Goal: Information Seeking & Learning: Learn about a topic

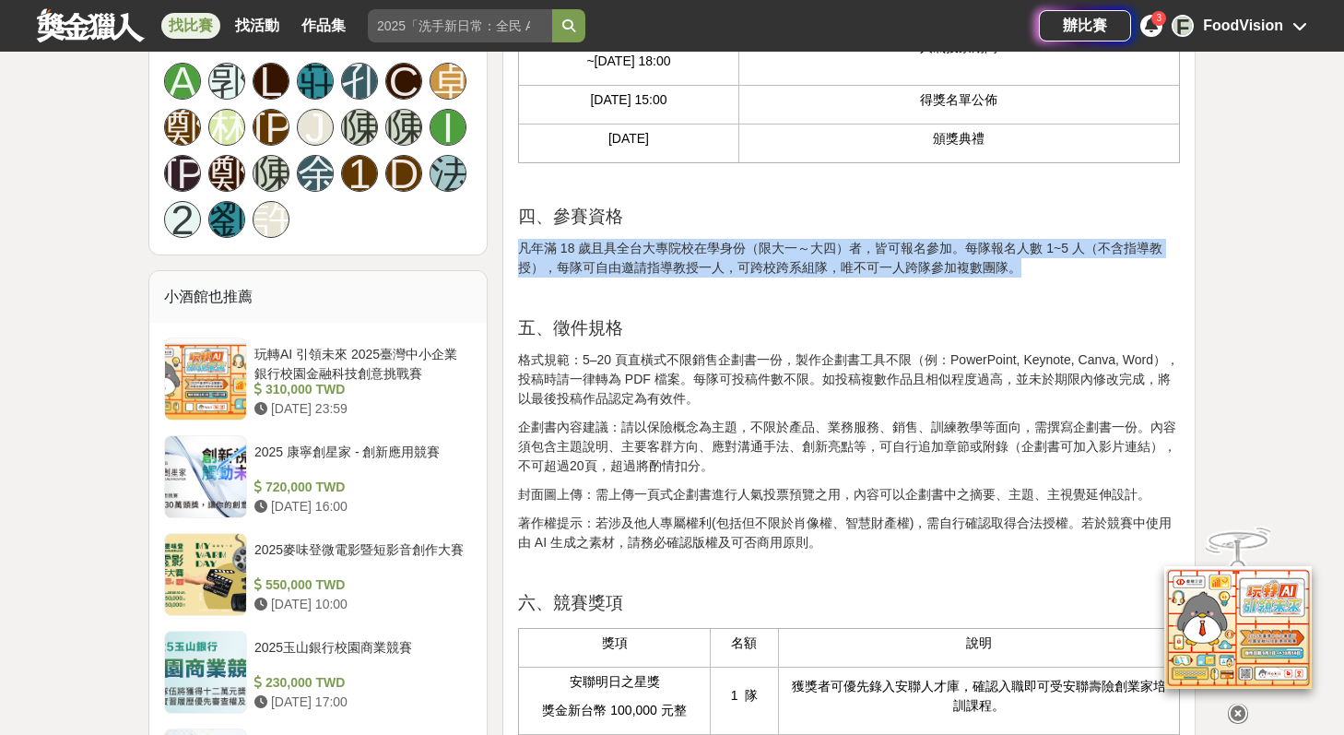
scroll to position [1280, 0]
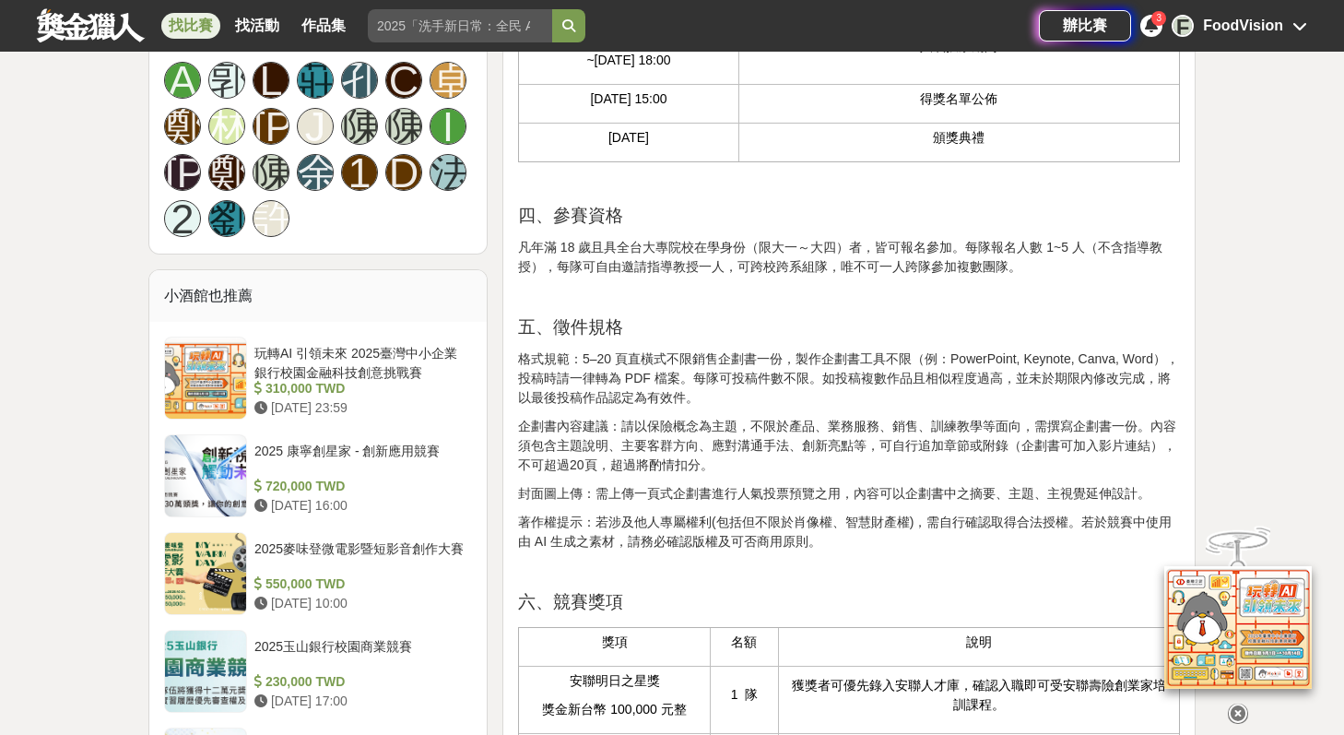
click at [611, 305] on p at bounding box center [849, 295] width 662 height 19
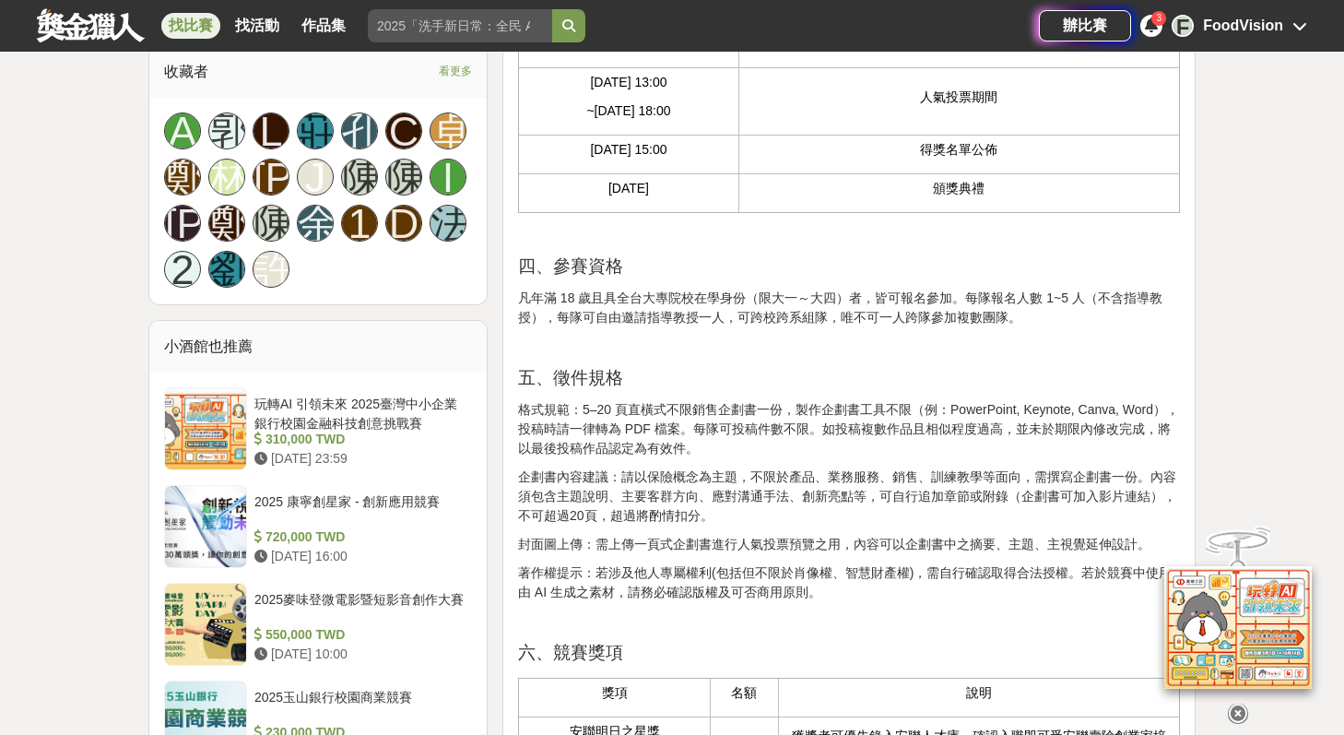
scroll to position [1321, 0]
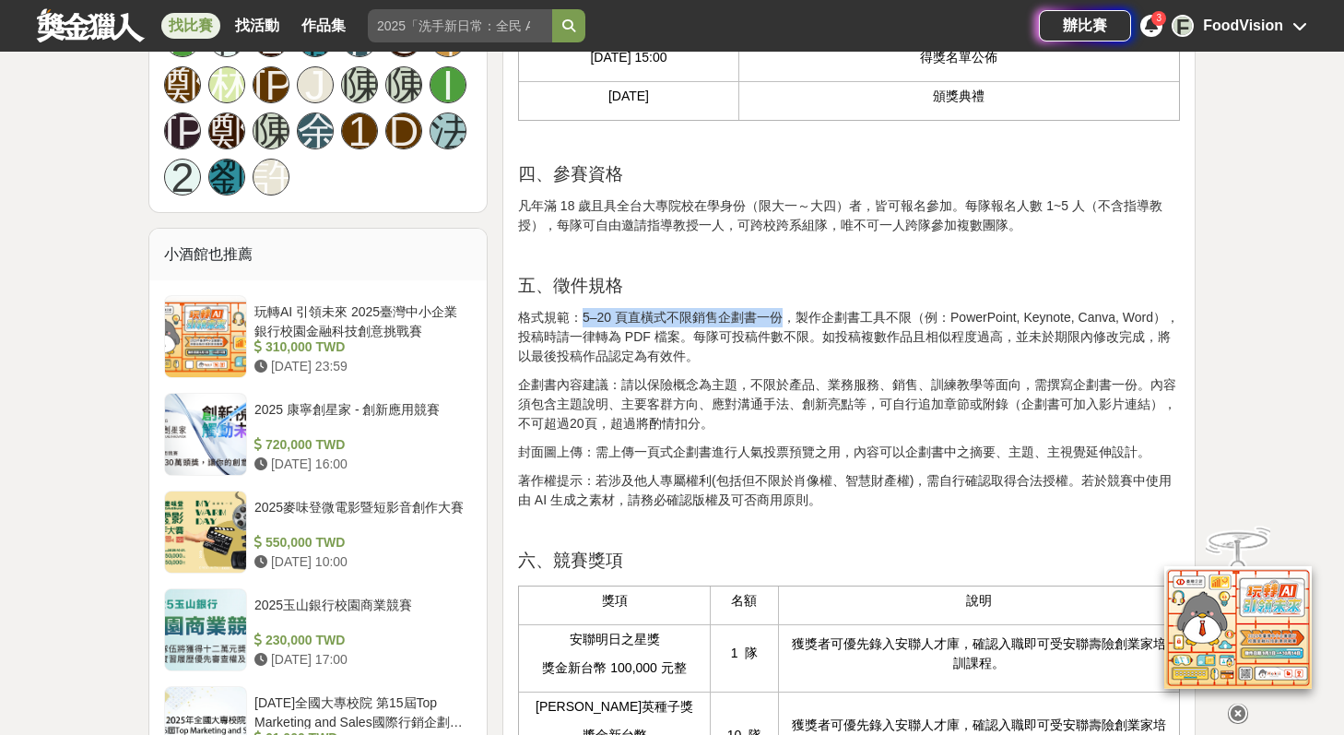
drag, startPoint x: 583, startPoint y: 353, endPoint x: 785, endPoint y: 359, distance: 202.0
click at [785, 359] on p "格式規範：5–20 頁直橫式不限銷售企劃書一份，製作企劃書工具不限（例：PowerPoint, Keynote, Canva, Word），投稿時請一律轉為 …" at bounding box center [849, 337] width 662 height 58
copy p "5–20 頁直橫式不限銷售企劃書一份"
click at [756, 366] on p "格式規範：5–20 頁直橫式不限銷售企劃書一份，製作企劃書工具不限（例：PowerPoint, Keynote, Canva, Word），投稿時請一律轉為 …" at bounding box center [849, 337] width 662 height 58
drag, startPoint x: 675, startPoint y: 379, endPoint x: 511, endPoint y: 367, distance: 164.6
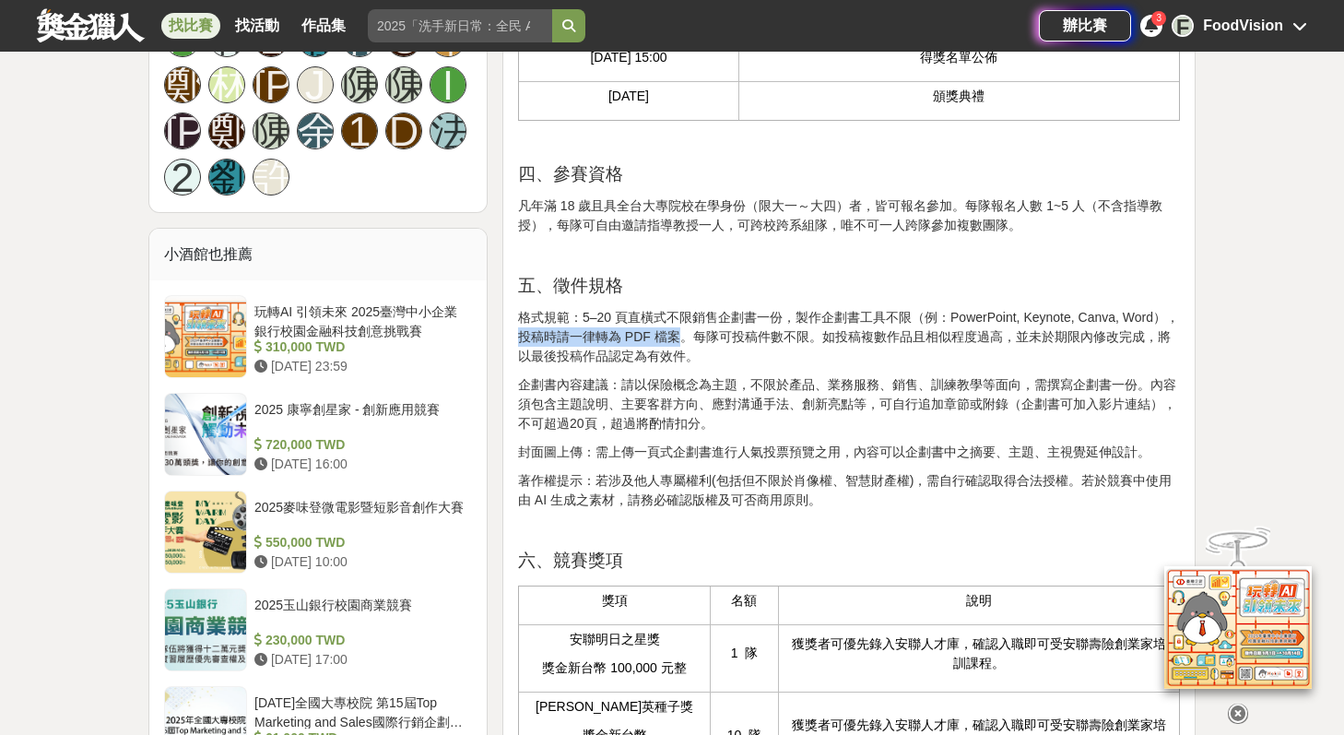
copy p "投稿時請一律轉為 PDF 檔案"
click at [815, 364] on p "格式規範：5–20 頁直橫式不限銷售企劃書一份，製作企劃書工具不限（例：PowerPoint, Keynote, Canva, Word），投稿時請一律轉為 …" at bounding box center [849, 337] width 662 height 58
drag, startPoint x: 716, startPoint y: 374, endPoint x: 803, endPoint y: 382, distance: 87.0
click at [803, 366] on p "格式規範：5–20 頁直橫式不限銷售企劃書一份，製作企劃書工具不限（例：PowerPoint, Keynote, Canva, Word），投稿時請一律轉為 …" at bounding box center [849, 337] width 662 height 58
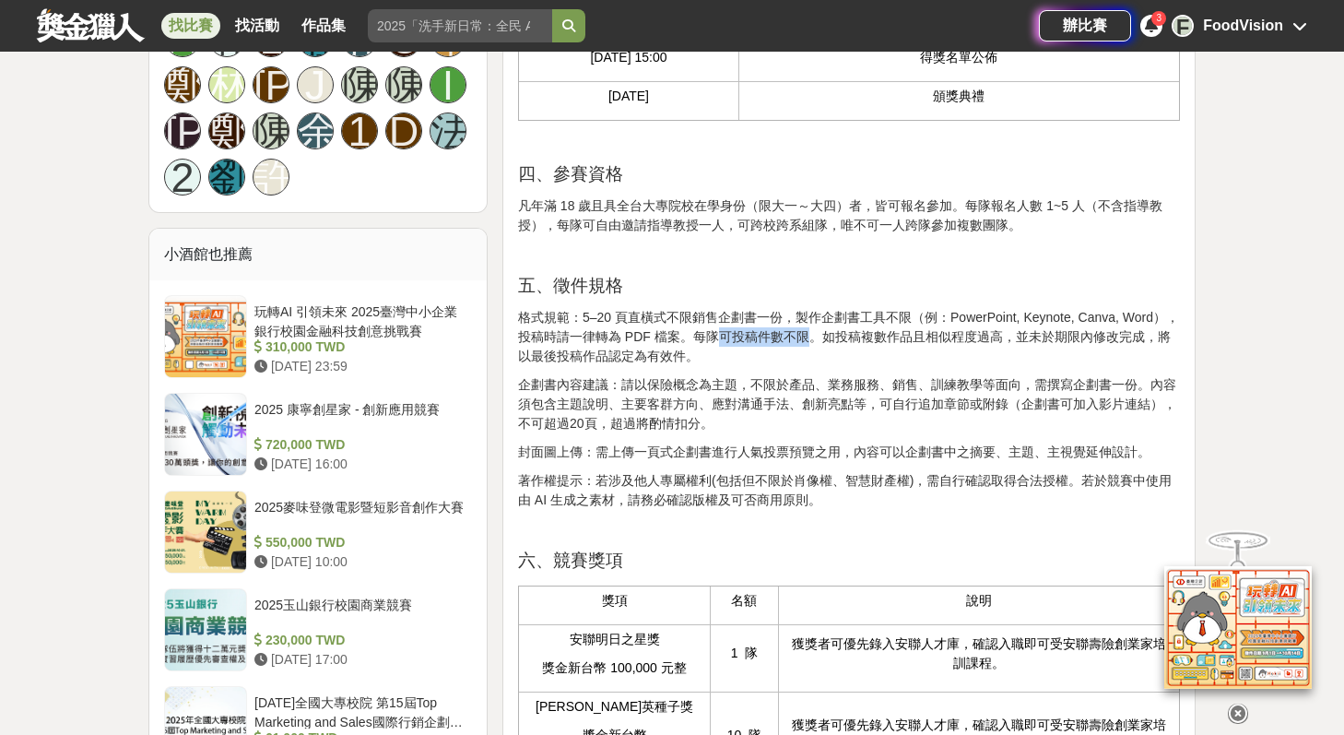
scroll to position [1323, 0]
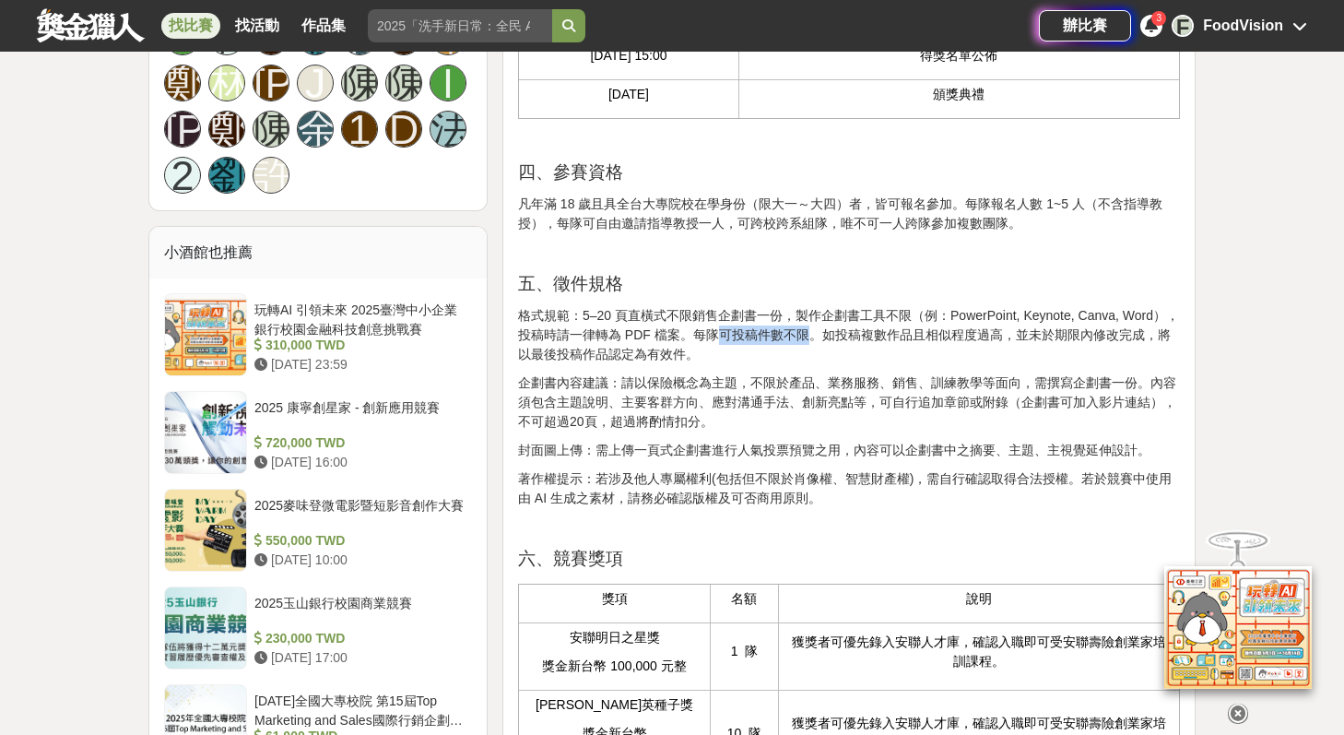
copy p "可投稿件數不限"
click at [619, 432] on p "企劃書內容建議：請以保險概念為主題，不限於產品、業務服務、銷售、訓練教學等面向，需撰寫企劃書一份。內容須包含主題說明、主要客群方向、應對溝通手法、創新亮點等，…" at bounding box center [849, 402] width 662 height 58
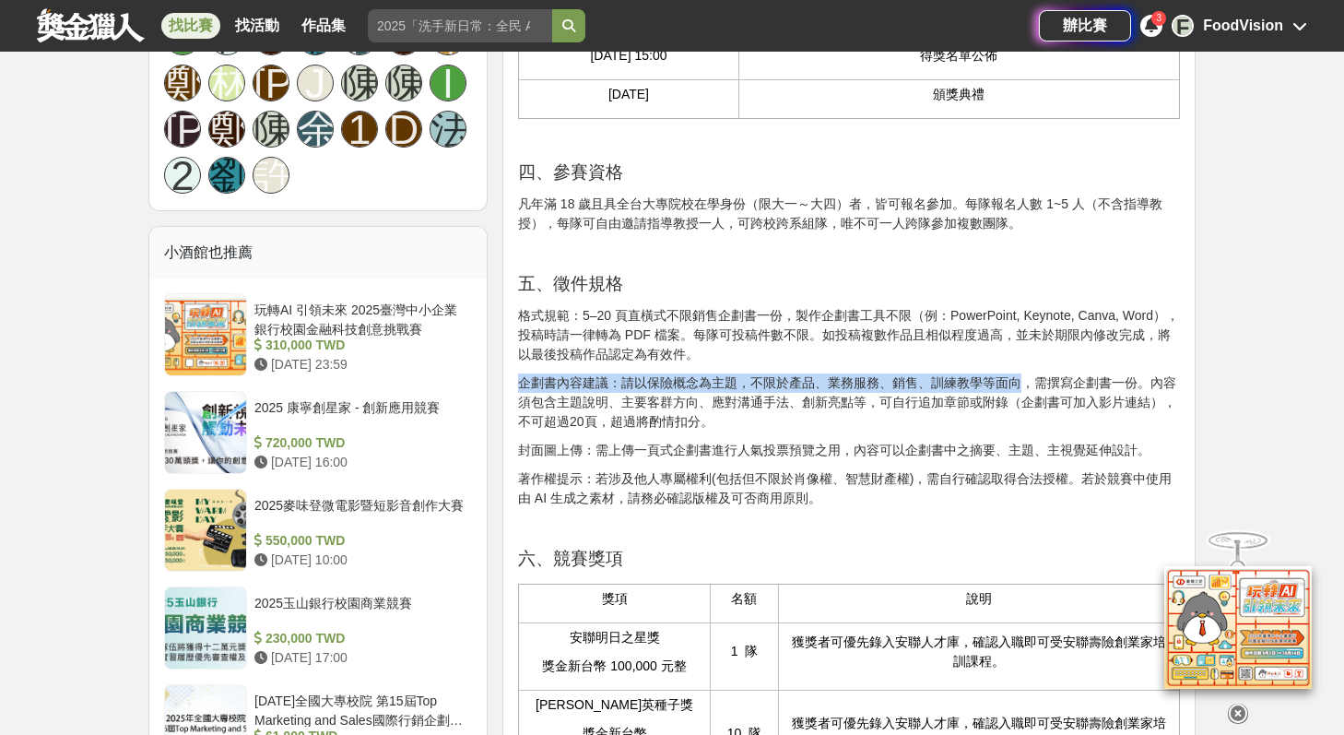
drag, startPoint x: 522, startPoint y: 418, endPoint x: 1015, endPoint y: 421, distance: 493.3
click at [1015, 421] on p "企劃書內容建議：請以保險概念為主題，不限於產品、業務服務、銷售、訓練教學等面向，需撰寫企劃書一份。內容須包含主題說明、主要客群方向、應對溝通手法、創新亮點等，…" at bounding box center [849, 402] width 662 height 58
copy p "企劃書內容建議：請以保險概念為主題，不限於產品、業務服務、銷售、訓練教學等面向"
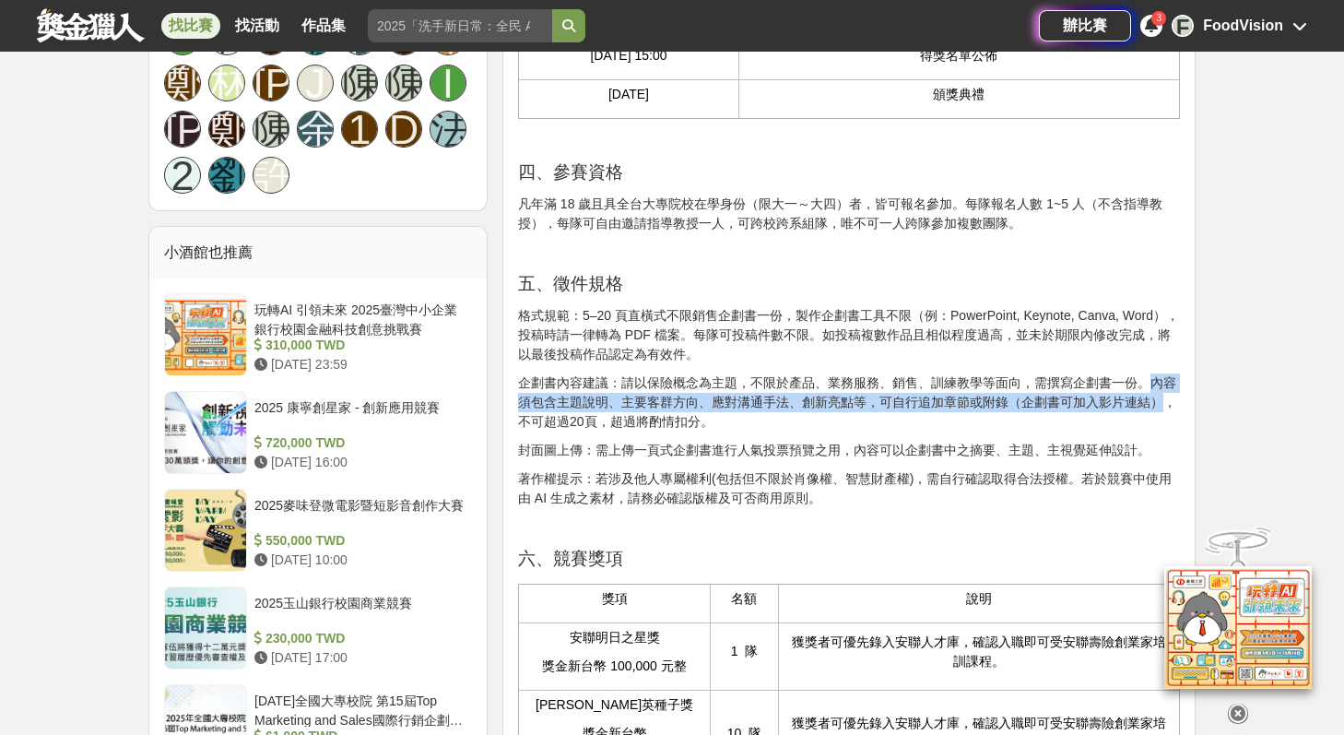
drag, startPoint x: 1154, startPoint y: 424, endPoint x: 1159, endPoint y: 443, distance: 19.3
click at [1159, 432] on p "企劃書內容建議：請以保險概念為主題，不限於產品、業務服務、銷售、訓練教學等面向，需撰寫企劃書一份。內容須包含主題說明、主要客群方向、應對溝通手法、創新亮點等，…" at bounding box center [849, 402] width 662 height 58
copy p "內容須包含主題說明、主要客群方向、應對溝通手法、創新亮點等，可自行追加章節或附錄（企劃書可加入影片連結）"
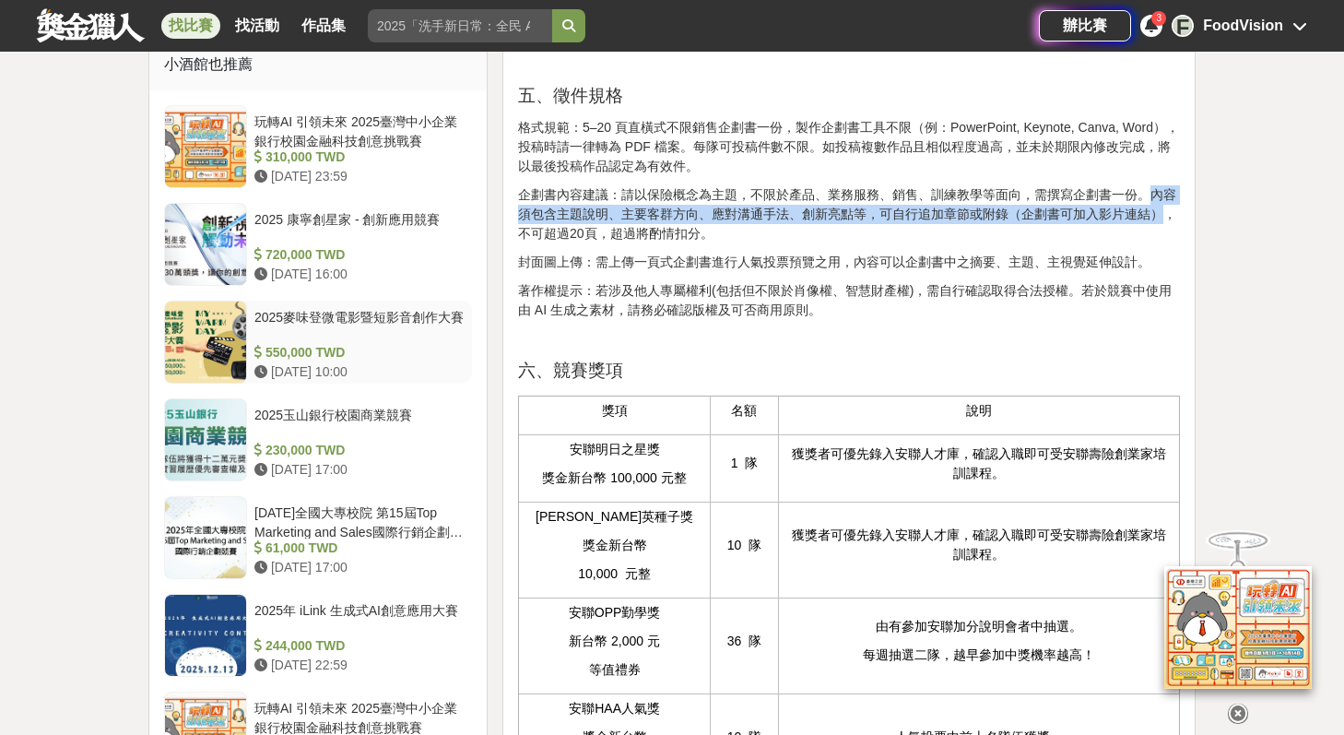
scroll to position [1547, 0]
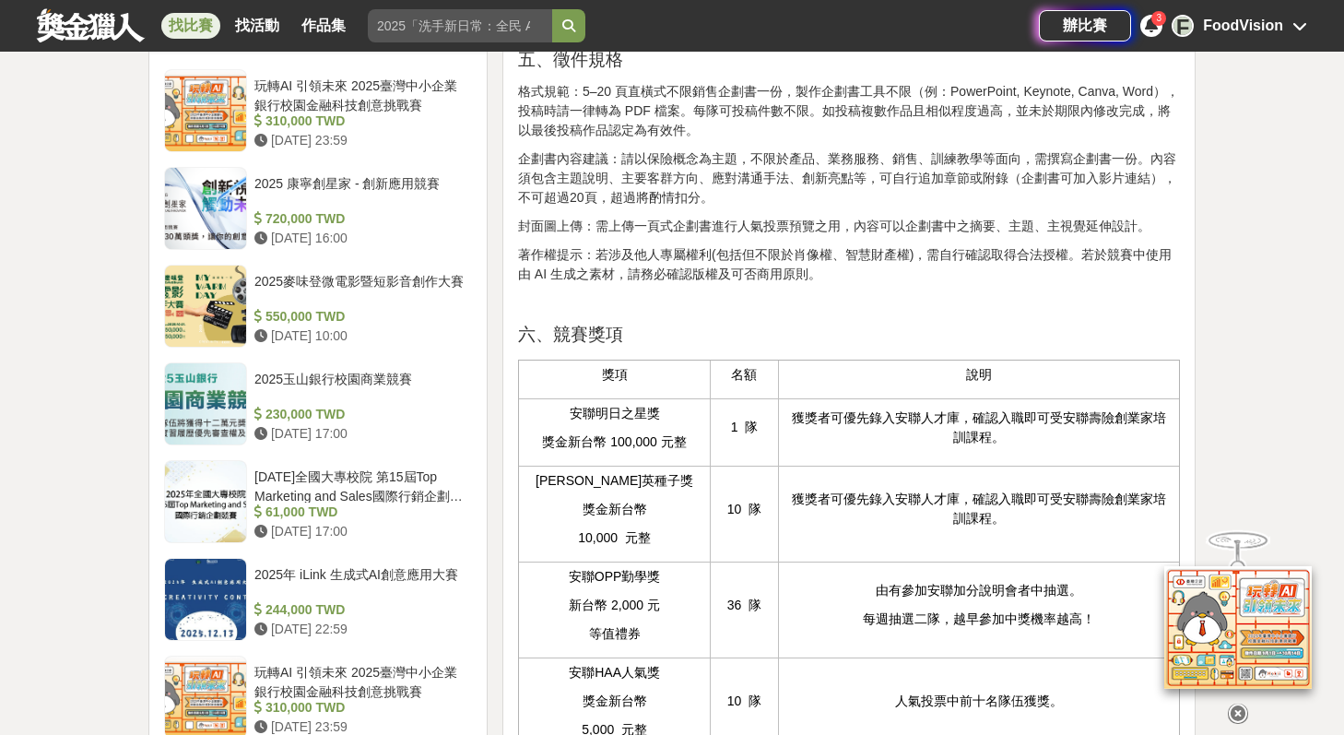
click at [639, 284] on p "著作權提示：若涉及他人專屬權利(包括但不限於肖像權、智慧財產權)，需自行確認取得合法授權。若於競賽中使用由 AI 生成之素材，請務必確認版權及可否商用原則。" at bounding box center [849, 264] width 662 height 39
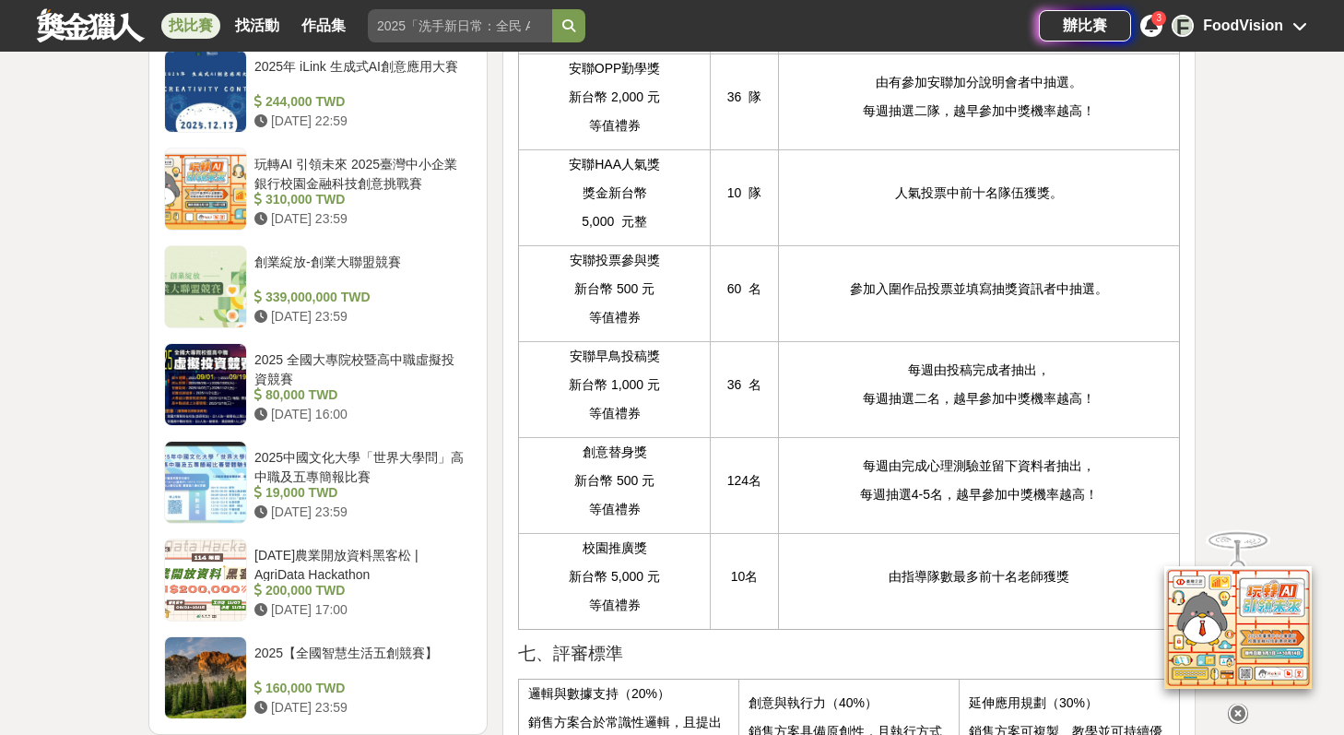
scroll to position [1831, 0]
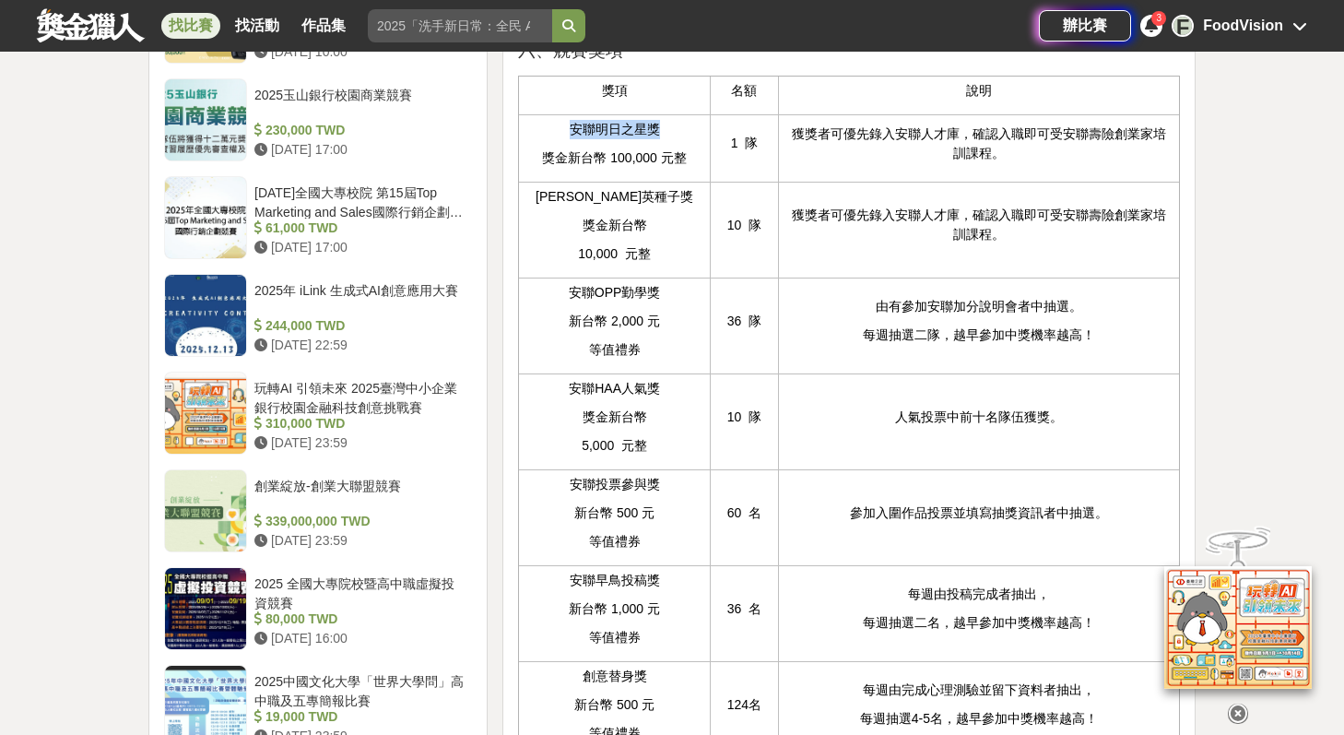
drag, startPoint x: 654, startPoint y: 164, endPoint x: 551, endPoint y: 151, distance: 103.2
click at [551, 151] on td "安聯明日之星獎 獎金新台幣 100,000 元整" at bounding box center [614, 147] width 192 height 67
copy p "安聯明日之星獎"
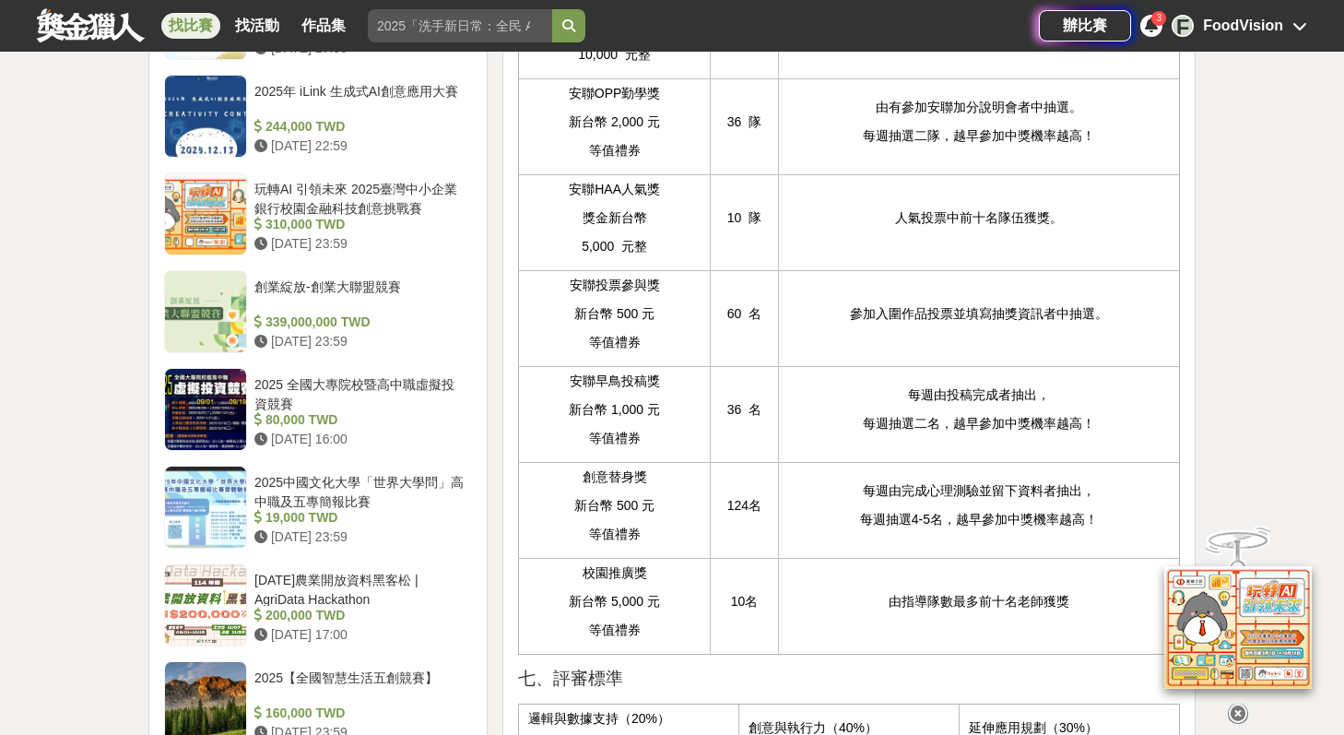
scroll to position [1865, 0]
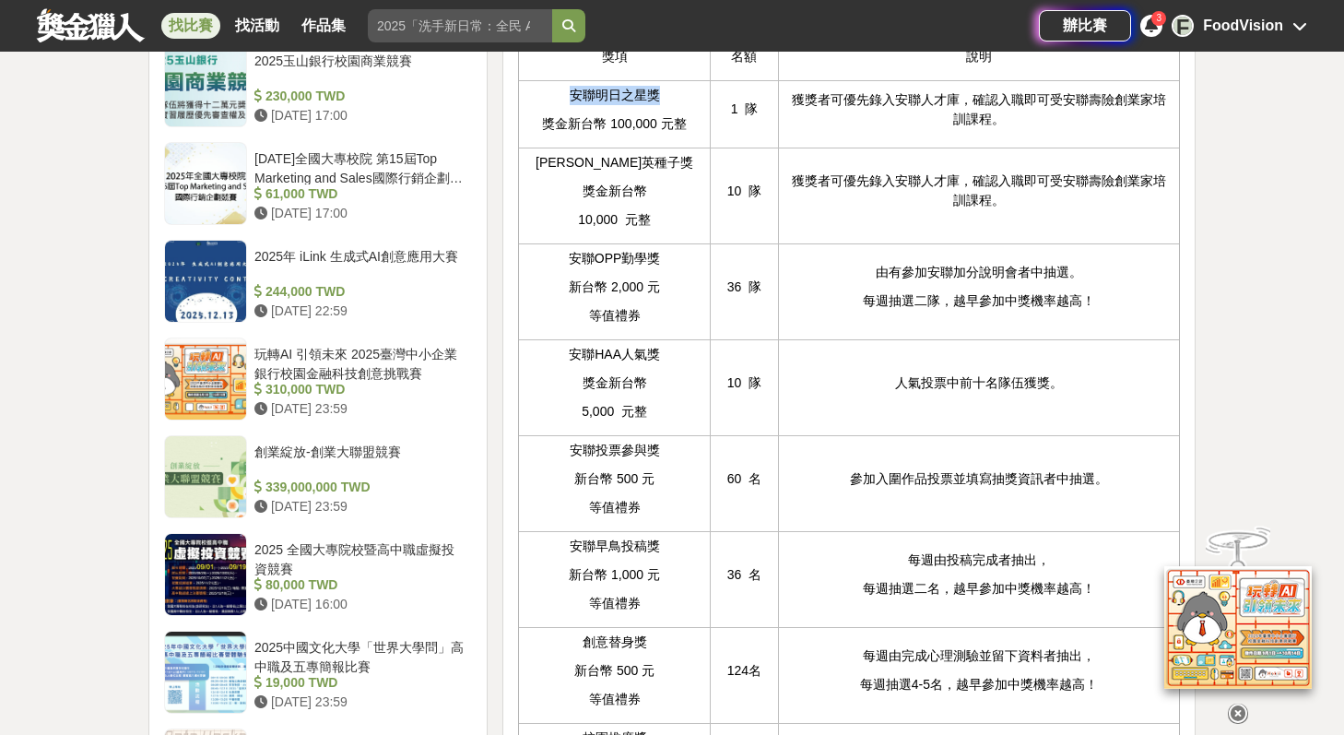
click at [584, 141] on td "安聯明日之星獎 獎金新台幣 100,000 元整" at bounding box center [614, 113] width 192 height 67
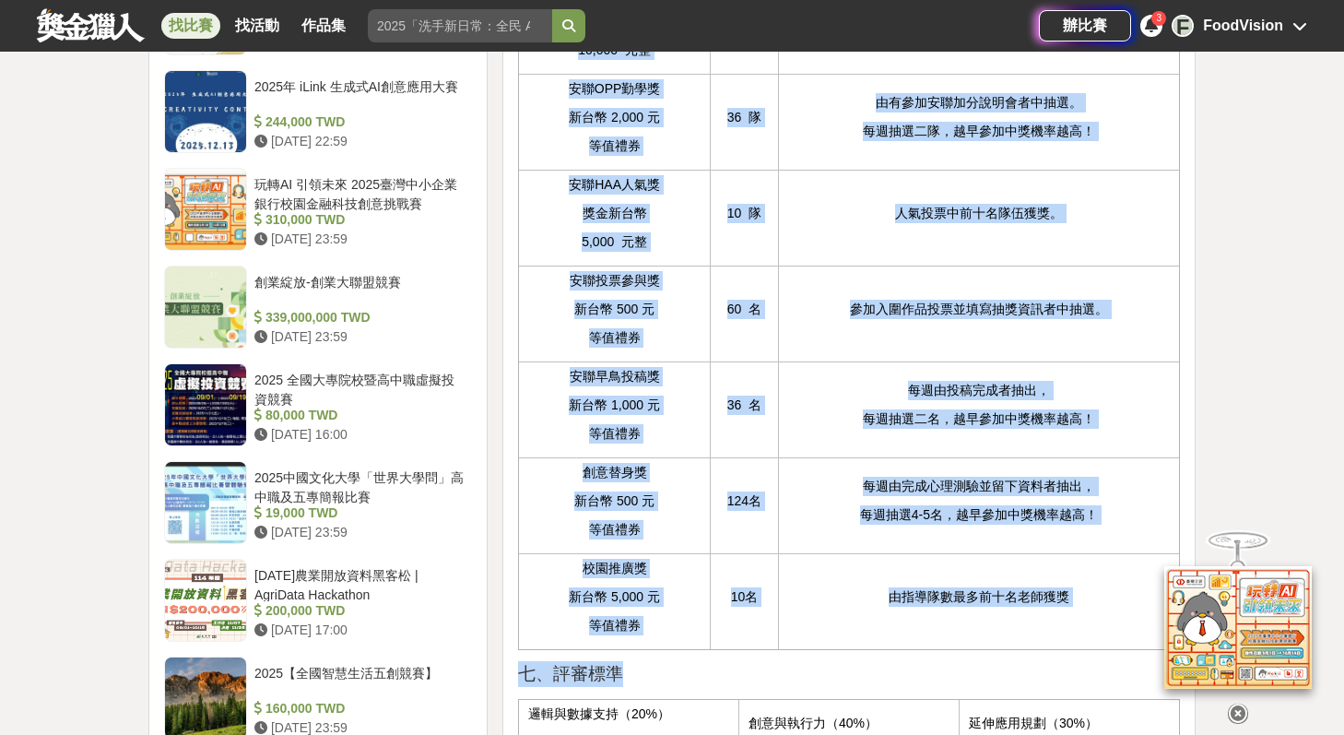
scroll to position [2059, 0]
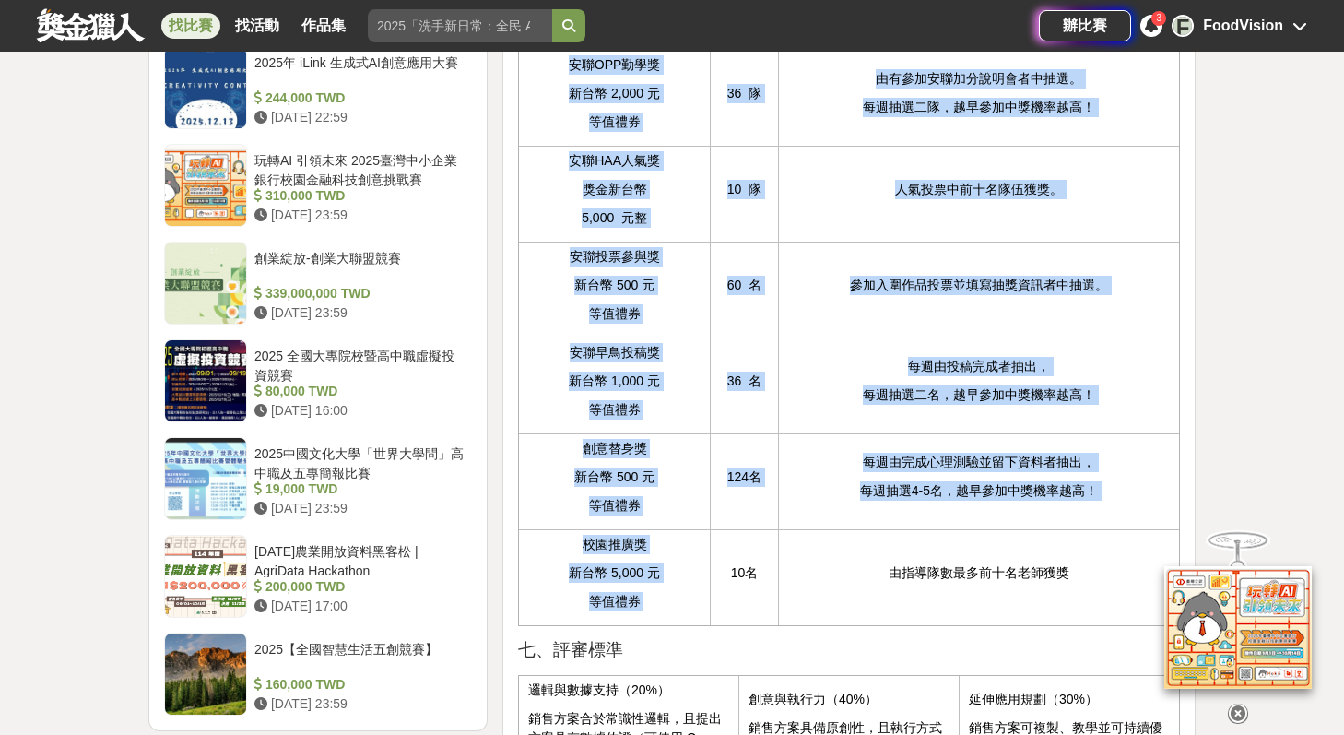
drag, startPoint x: 588, startPoint y: 94, endPoint x: 738, endPoint y: 571, distance: 499.6
click at [736, 579] on tbody "獎項 名額 說明 安聯明日之星獎 獎金新台幣 100,000 元整 1 隊 獲獎者可優先錄入安聯人才庫，確認入職即可受安聯壽險創業家培訓課程。 安聯菁英種子獎…" at bounding box center [848, 236] width 661 height 777
click at [752, 487] on p "124名" at bounding box center [744, 477] width 49 height 19
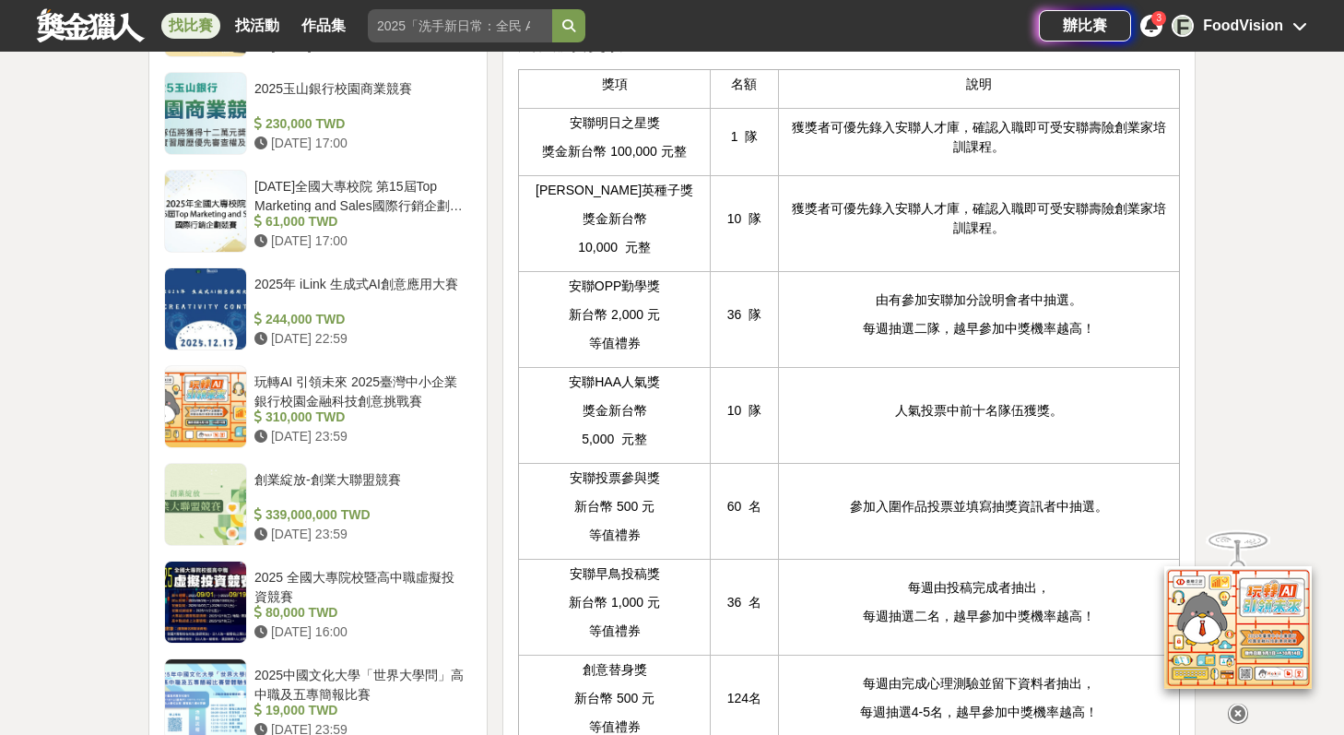
scroll to position [1817, 0]
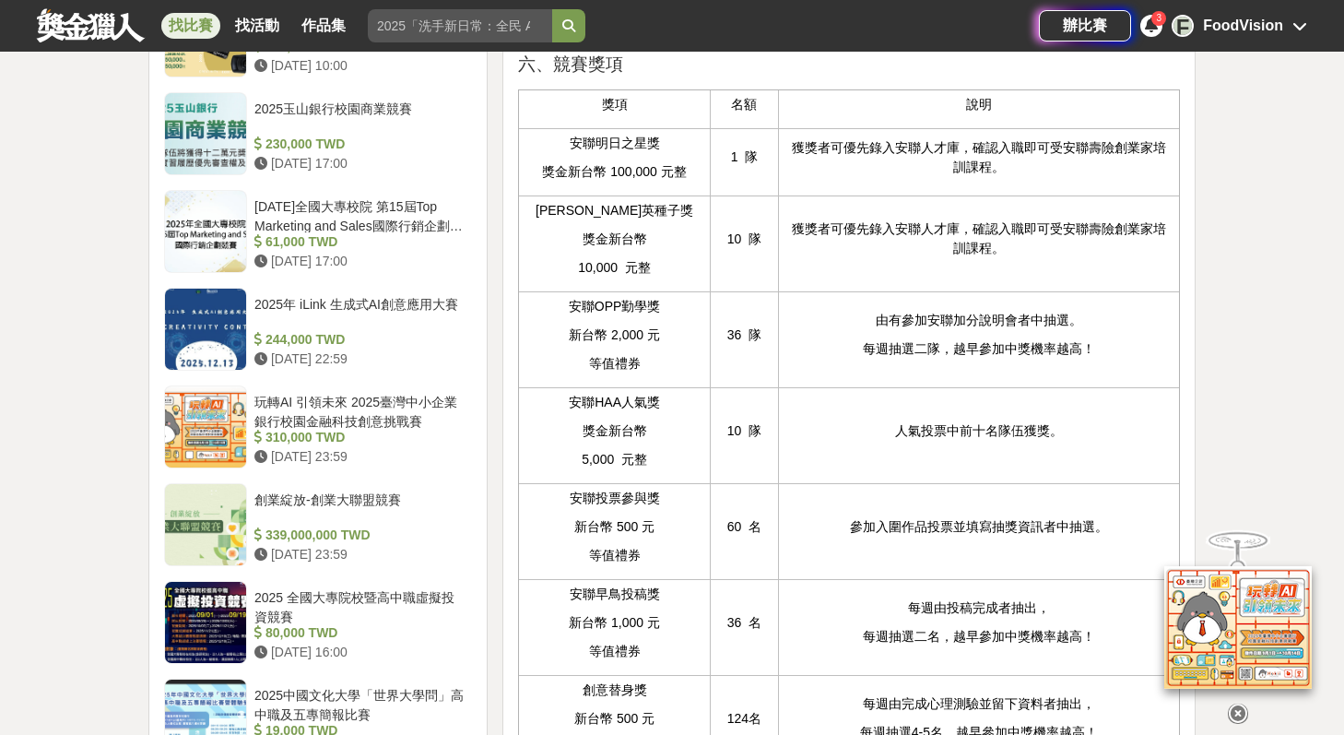
click at [573, 153] on p "安聯明日之星獎" at bounding box center [614, 143] width 172 height 19
click at [570, 153] on p "安聯明日之星獎" at bounding box center [614, 143] width 172 height 19
drag, startPoint x: 566, startPoint y: 177, endPoint x: 664, endPoint y: 192, distance: 98.8
click at [664, 192] on td "安聯明日之星獎 獎金新台幣 100,000 元整" at bounding box center [614, 161] width 192 height 67
copy p "安聯明日之星獎"
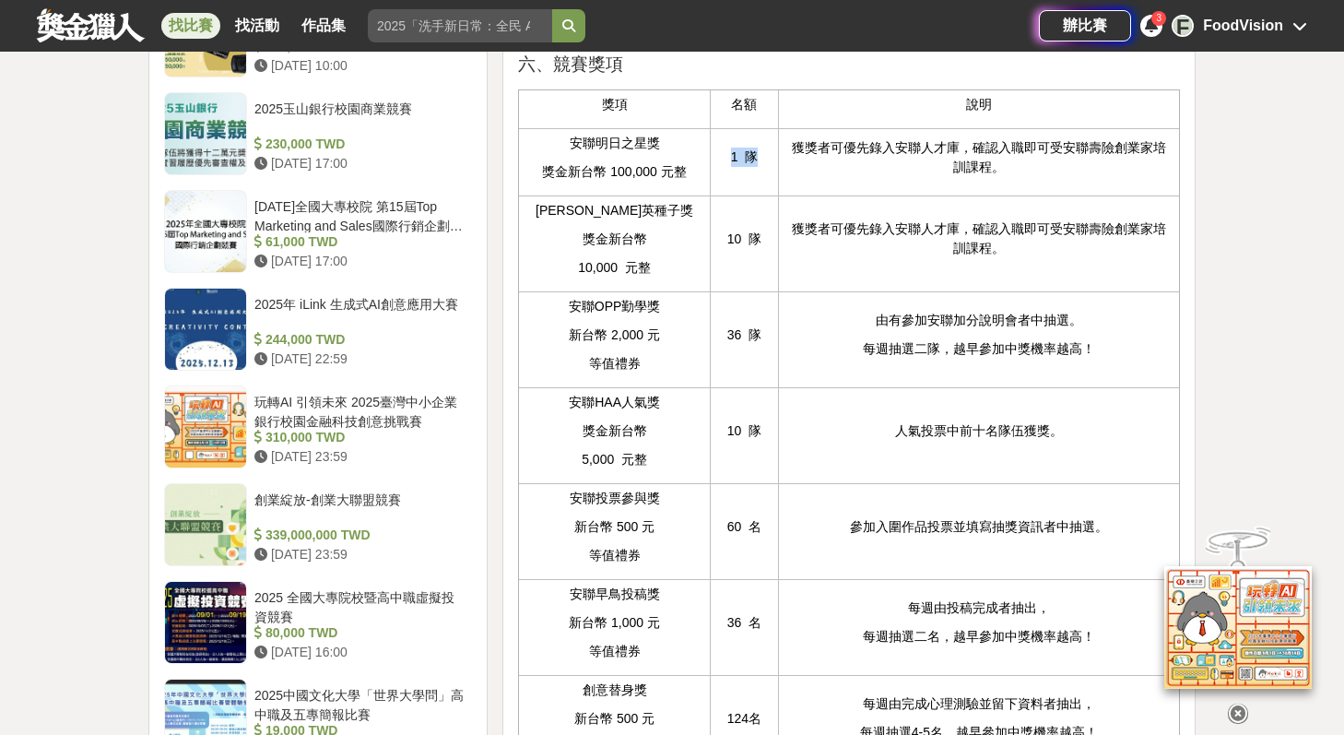
drag, startPoint x: 719, startPoint y: 193, endPoint x: 763, endPoint y: 203, distance: 45.4
click at [763, 195] on td "1 隊" at bounding box center [745, 161] width 68 height 67
copy p "1 隊"
drag, startPoint x: 550, startPoint y: 207, endPoint x: 702, endPoint y: 219, distance: 152.6
click at [719, 195] on tr "安聯明日之星獎 獎金新台幣 100,000 元整 1 隊 獲獎者可優先錄入安聯人才庫，確認入職即可受安聯壽險創業家培訓課程。" at bounding box center [848, 161] width 661 height 67
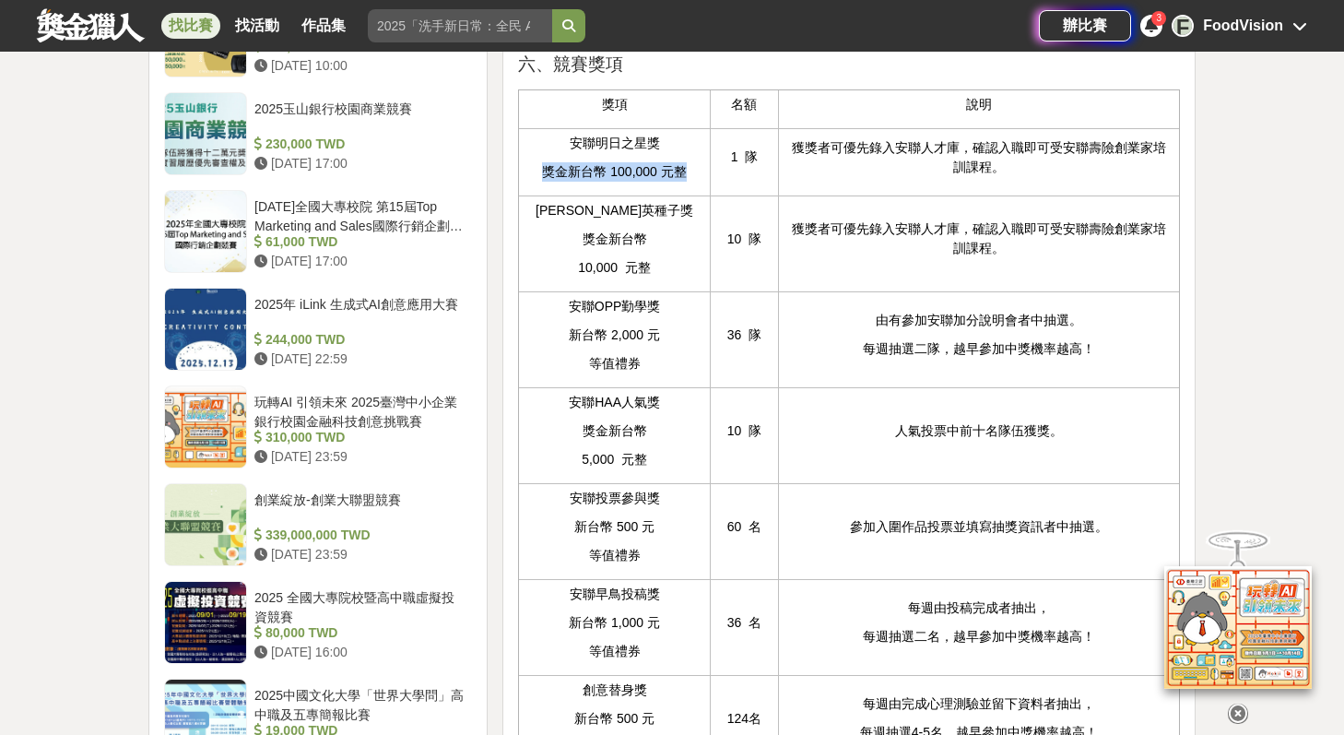
drag, startPoint x: 694, startPoint y: 217, endPoint x: 533, endPoint y: 216, distance: 161.4
click at [530, 182] on p "獎金新台幣 100,000 元整" at bounding box center [614, 171] width 172 height 19
copy p "獎金新台幣 100,000 元整"
click at [620, 220] on p "[PERSON_NAME]英種子獎" at bounding box center [614, 210] width 172 height 19
drag, startPoint x: 573, startPoint y: 247, endPoint x: 661, endPoint y: 266, distance: 90.4
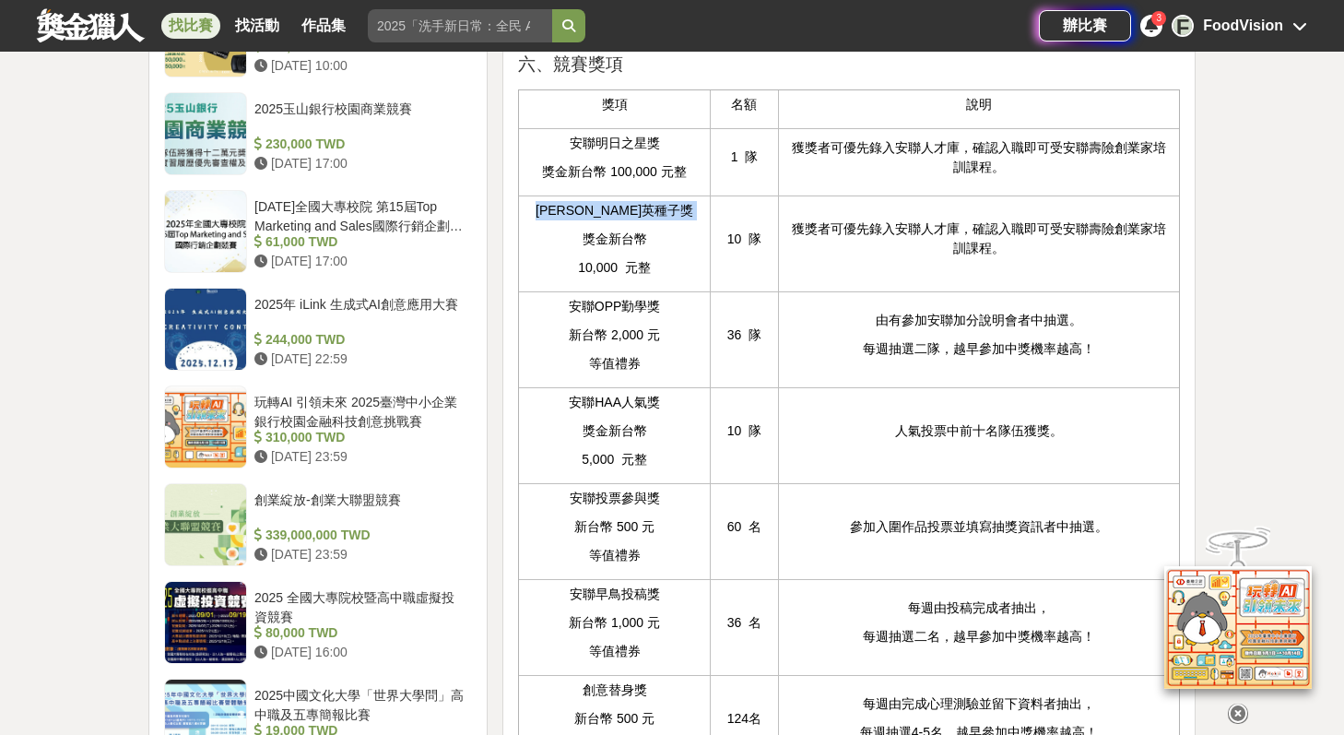
click at [661, 266] on td "安聯菁英種子獎 獎金新台幣 10,000 元整" at bounding box center [614, 243] width 192 height 96
copy p "[PERSON_NAME]英種子獎"
drag, startPoint x: 727, startPoint y: 281, endPoint x: 777, endPoint y: 289, distance: 51.2
click at [777, 289] on td "10 隊" at bounding box center [745, 243] width 68 height 96
drag, startPoint x: 575, startPoint y: 302, endPoint x: 584, endPoint y: 288, distance: 16.1
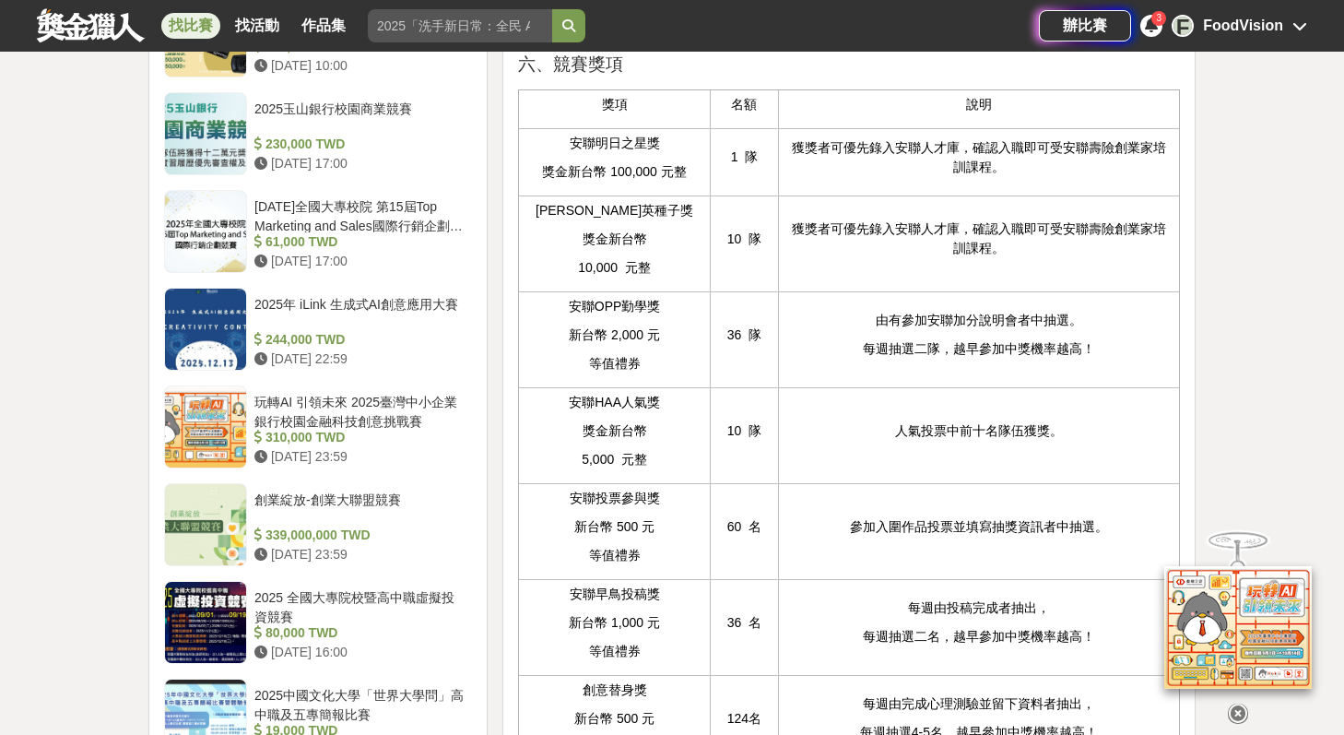
click at [576, 278] on p "10,000 元整" at bounding box center [614, 267] width 172 height 19
drag, startPoint x: 586, startPoint y: 275, endPoint x: 669, endPoint y: 320, distance: 94.5
click at [669, 291] on td "安聯菁英種子獎 獎金新台幣 10,000 元整" at bounding box center [614, 243] width 192 height 96
drag, startPoint x: 573, startPoint y: 341, endPoint x: 672, endPoint y: 354, distance: 100.4
click at [672, 354] on td "安聯OPP勤學獎 新台幣 2,000 元 等值禮券" at bounding box center [614, 339] width 192 height 96
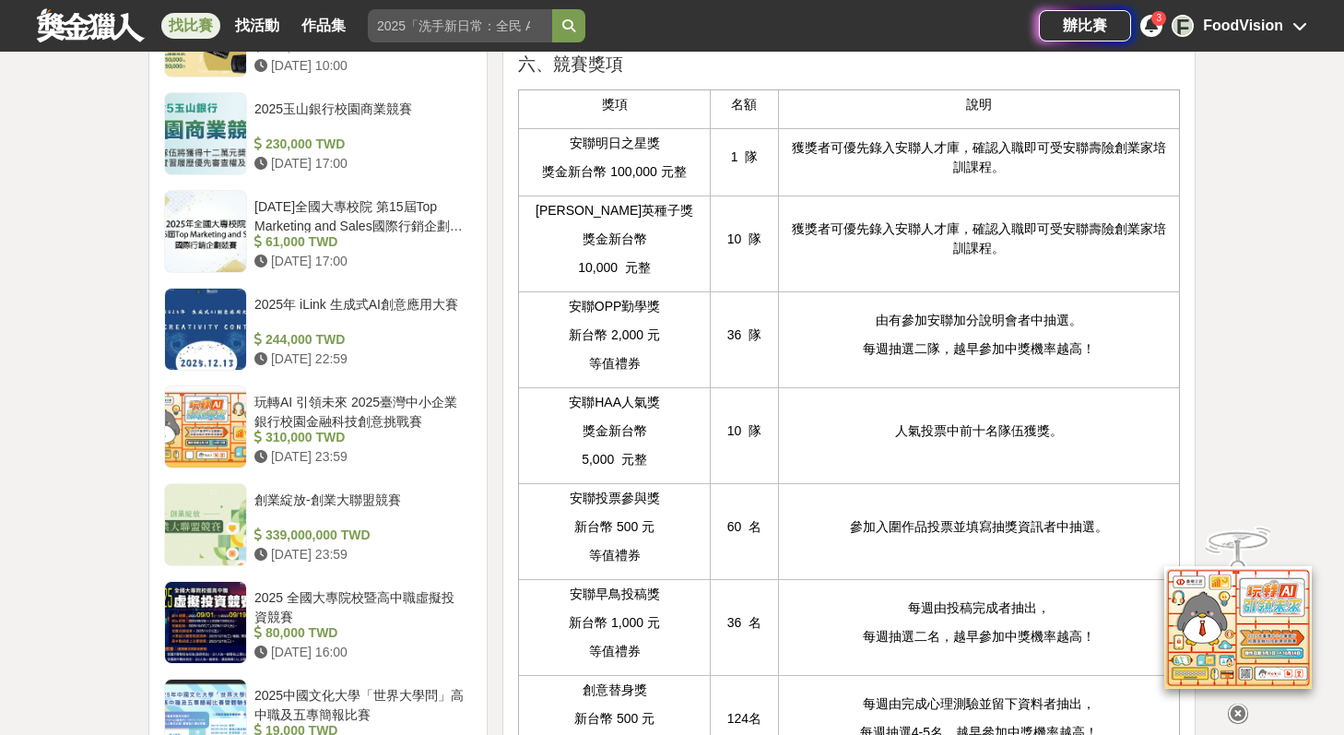
click at [633, 345] on p "新台幣 2,000 元" at bounding box center [614, 334] width 172 height 19
drag, startPoint x: 571, startPoint y: 373, endPoint x: 650, endPoint y: 408, distance: 86.3
click at [650, 387] on td "安聯OPP勤學獎 新台幣 2,000 元 等值禮券" at bounding box center [614, 339] width 192 height 96
click at [748, 345] on p "36 隊" at bounding box center [744, 334] width 49 height 19
drag, startPoint x: 754, startPoint y: 375, endPoint x: 703, endPoint y: 368, distance: 52.2
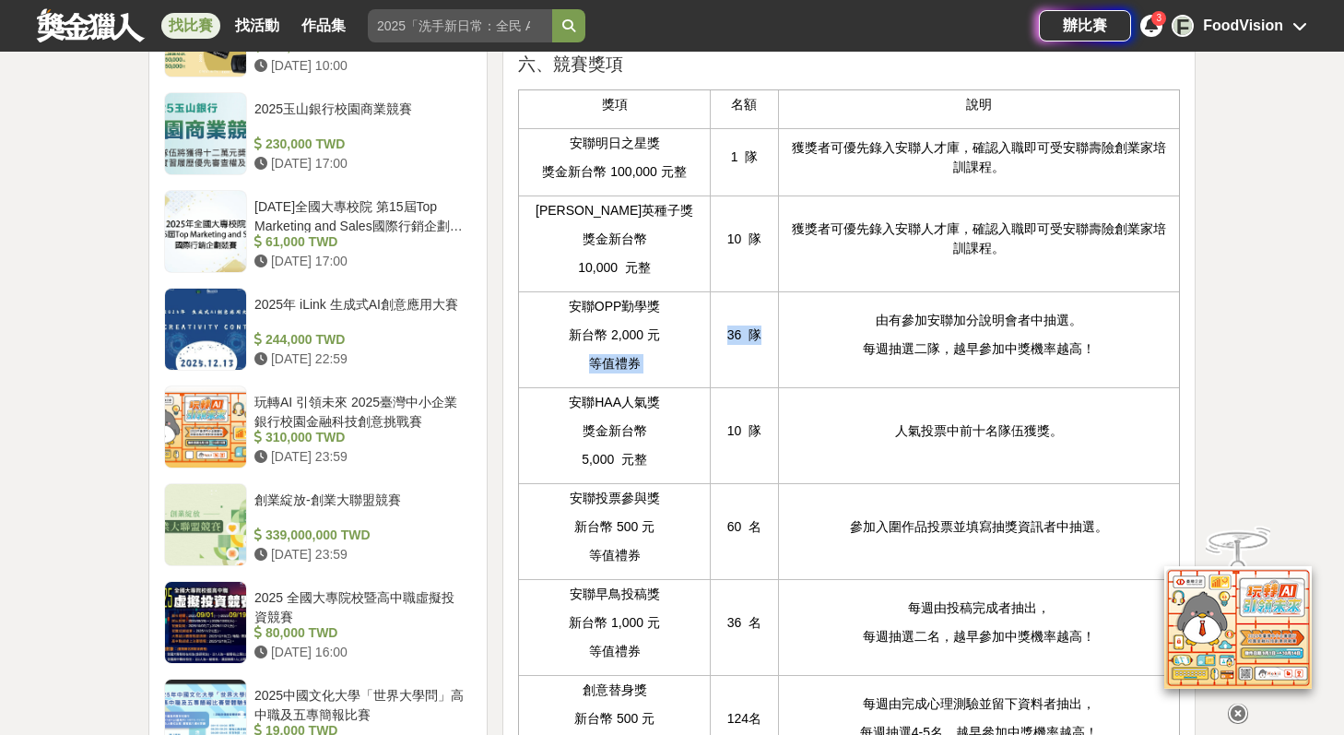
click at [703, 368] on tr "安聯OPP勤學獎 新台幣 2,000 元 等值禮券 36 隊 由有參加安聯加分說明會者中抽選。 每週抽選二隊，越早參加中獎機率越高！" at bounding box center [848, 339] width 661 height 96
click at [631, 345] on p "新台幣 2,000 元" at bounding box center [614, 334] width 172 height 19
drag, startPoint x: 761, startPoint y: 371, endPoint x: 718, endPoint y: 367, distance: 42.6
click at [718, 367] on td "36 隊" at bounding box center [745, 339] width 68 height 96
click at [588, 373] on p "等值禮券" at bounding box center [614, 363] width 172 height 19
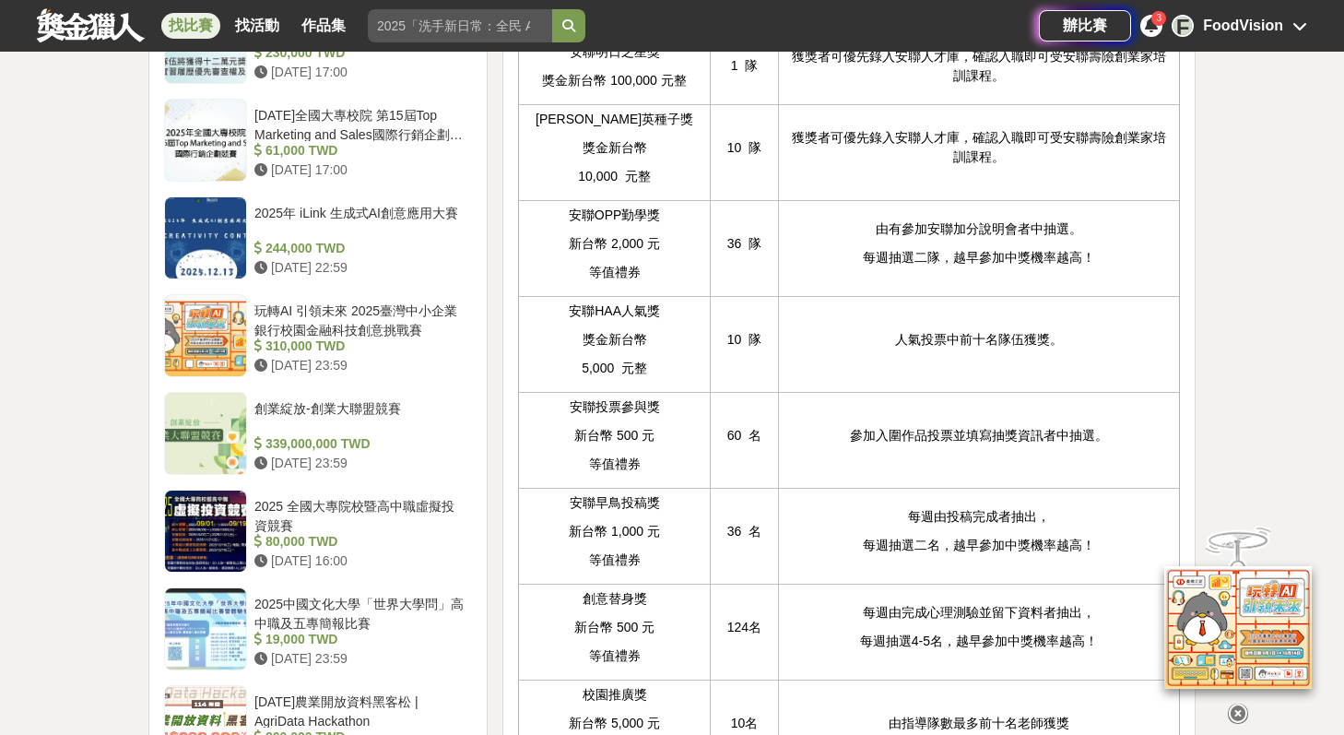
scroll to position [1916, 0]
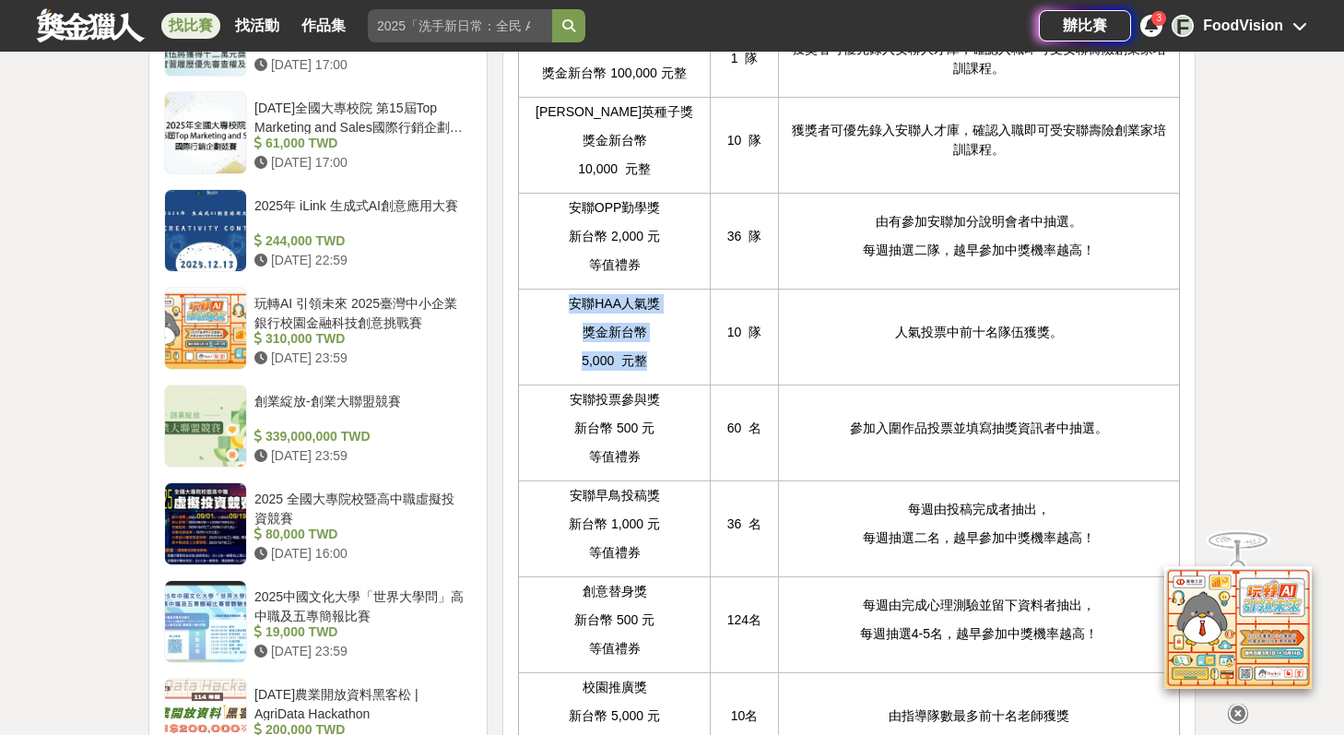
drag, startPoint x: 573, startPoint y: 345, endPoint x: 645, endPoint y: 414, distance: 100.4
click at [645, 385] on td "安聯HAA人氣獎 獎金新台幣 5,000 元整" at bounding box center [614, 337] width 192 height 96
drag, startPoint x: 725, startPoint y: 372, endPoint x: 768, endPoint y: 376, distance: 43.6
click at [768, 342] on p "10 隊" at bounding box center [744, 332] width 49 height 19
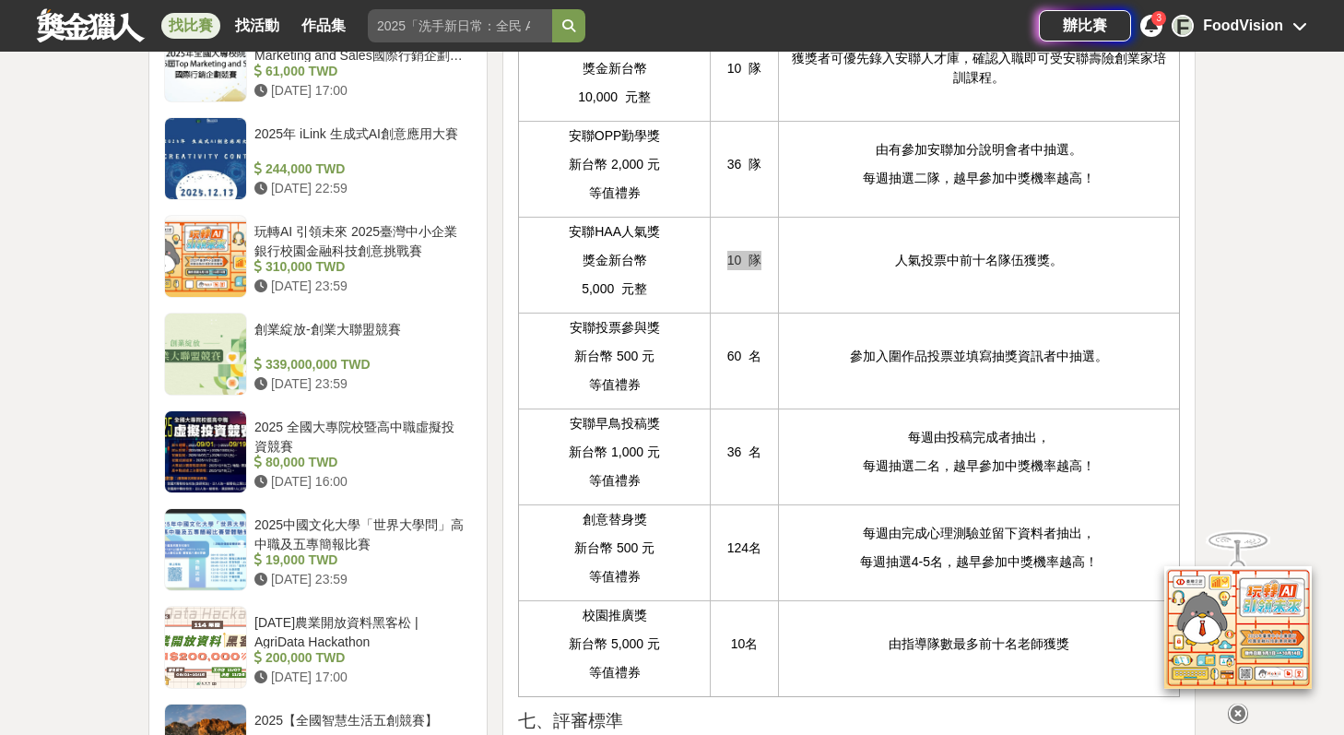
scroll to position [1992, 0]
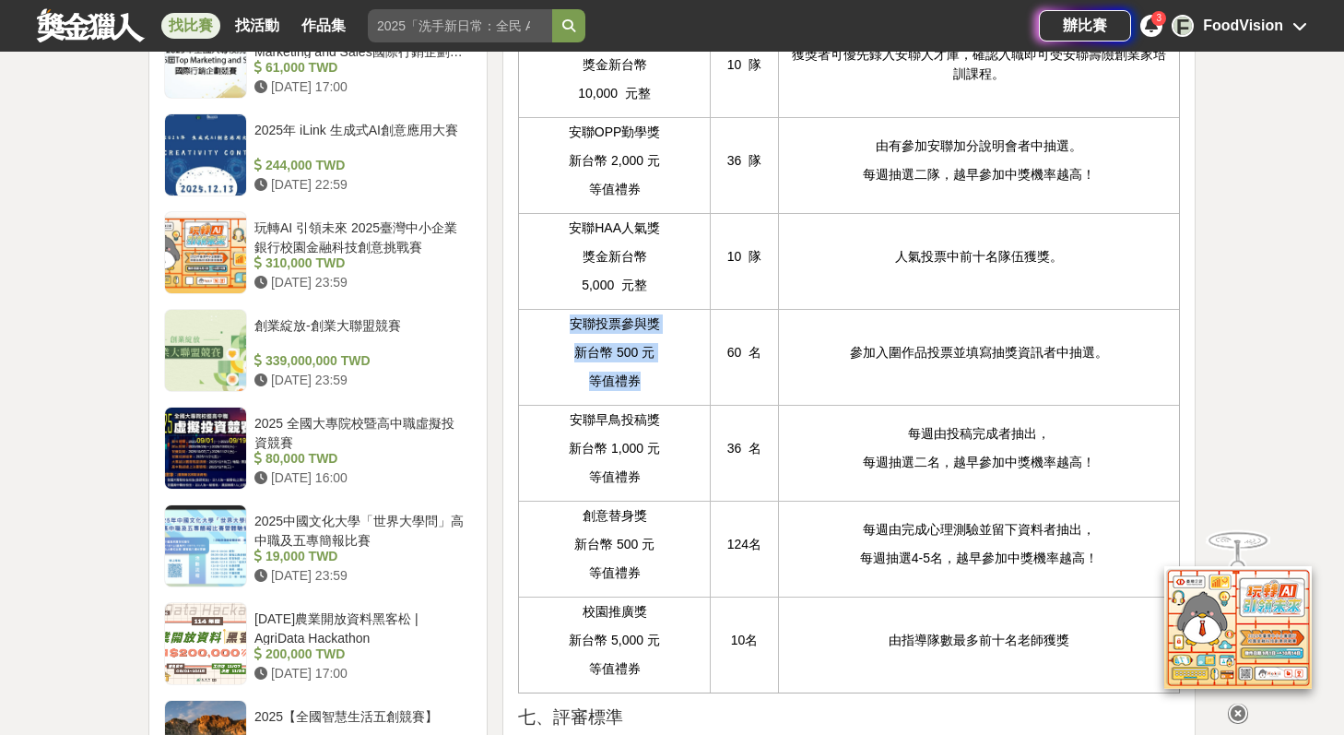
drag, startPoint x: 570, startPoint y: 362, endPoint x: 643, endPoint y: 431, distance: 99.8
click at [643, 405] on td "安聯投票參與獎 新台幣 500 元 等值禮券" at bounding box center [614, 357] width 192 height 96
drag, startPoint x: 729, startPoint y: 390, endPoint x: 757, endPoint y: 396, distance: 28.2
click at [757, 362] on p "60 名" at bounding box center [744, 352] width 49 height 19
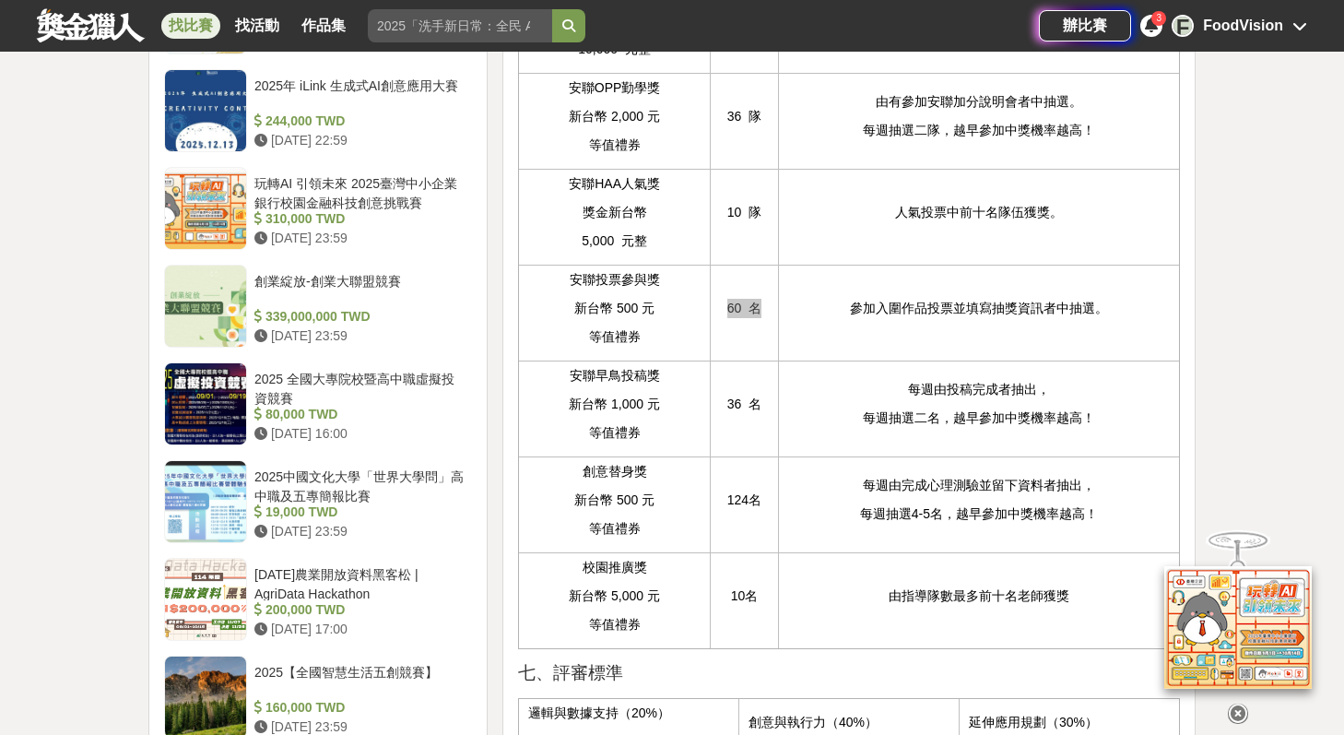
scroll to position [2037, 0]
drag, startPoint x: 570, startPoint y: 415, endPoint x: 672, endPoint y: 484, distance: 123.5
click at [672, 456] on td "安聯早鳥投稿獎 新台幣 1,000 元 等值禮券" at bounding box center [614, 408] width 192 height 96
drag, startPoint x: 756, startPoint y: 446, endPoint x: 714, endPoint y: 442, distance: 42.7
click at [714, 442] on td "36 名" at bounding box center [745, 408] width 68 height 96
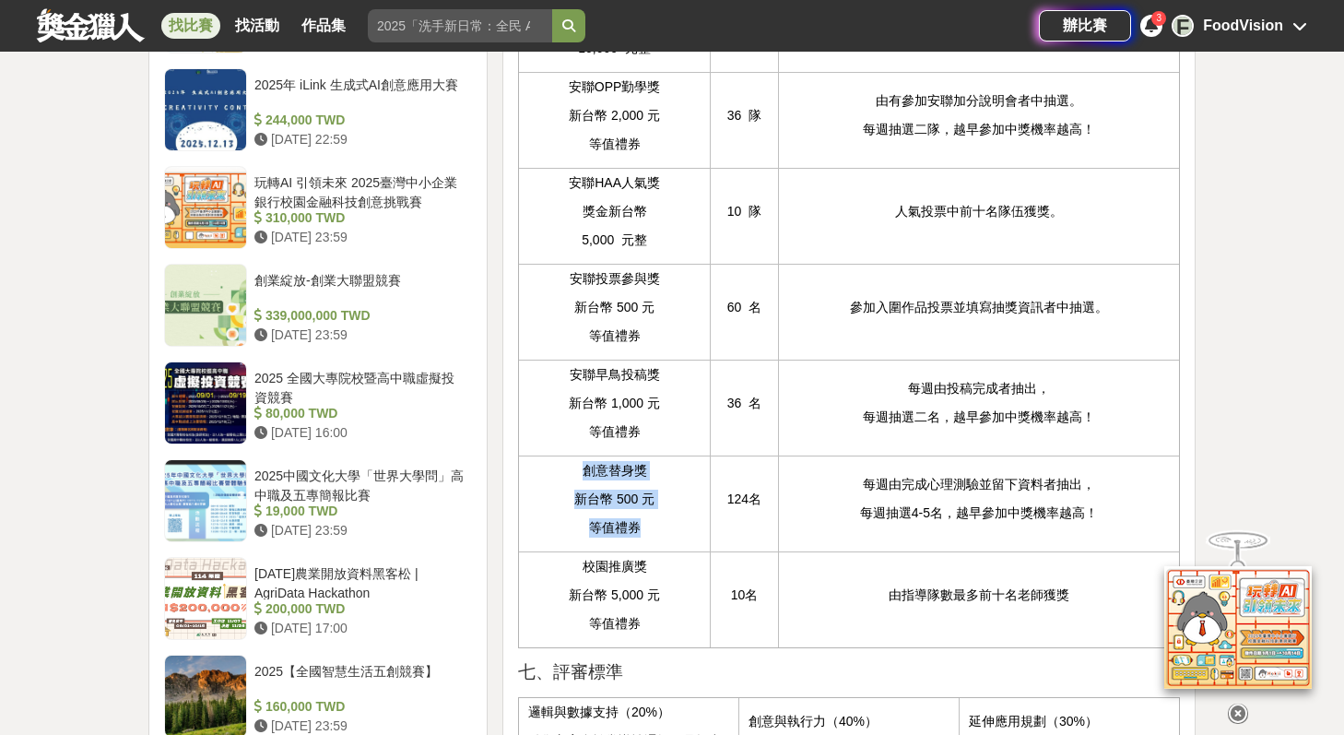
drag, startPoint x: 583, startPoint y: 516, endPoint x: 645, endPoint y: 575, distance: 86.1
click at [645, 551] on td "創意替身獎 新台幣 500 元 等值禮券" at bounding box center [614, 504] width 192 height 96
drag, startPoint x: 720, startPoint y: 533, endPoint x: 772, endPoint y: 541, distance: 52.3
click at [772, 541] on td "124名" at bounding box center [745, 504] width 68 height 96
drag, startPoint x: 578, startPoint y: 604, endPoint x: 671, endPoint y: 610, distance: 93.4
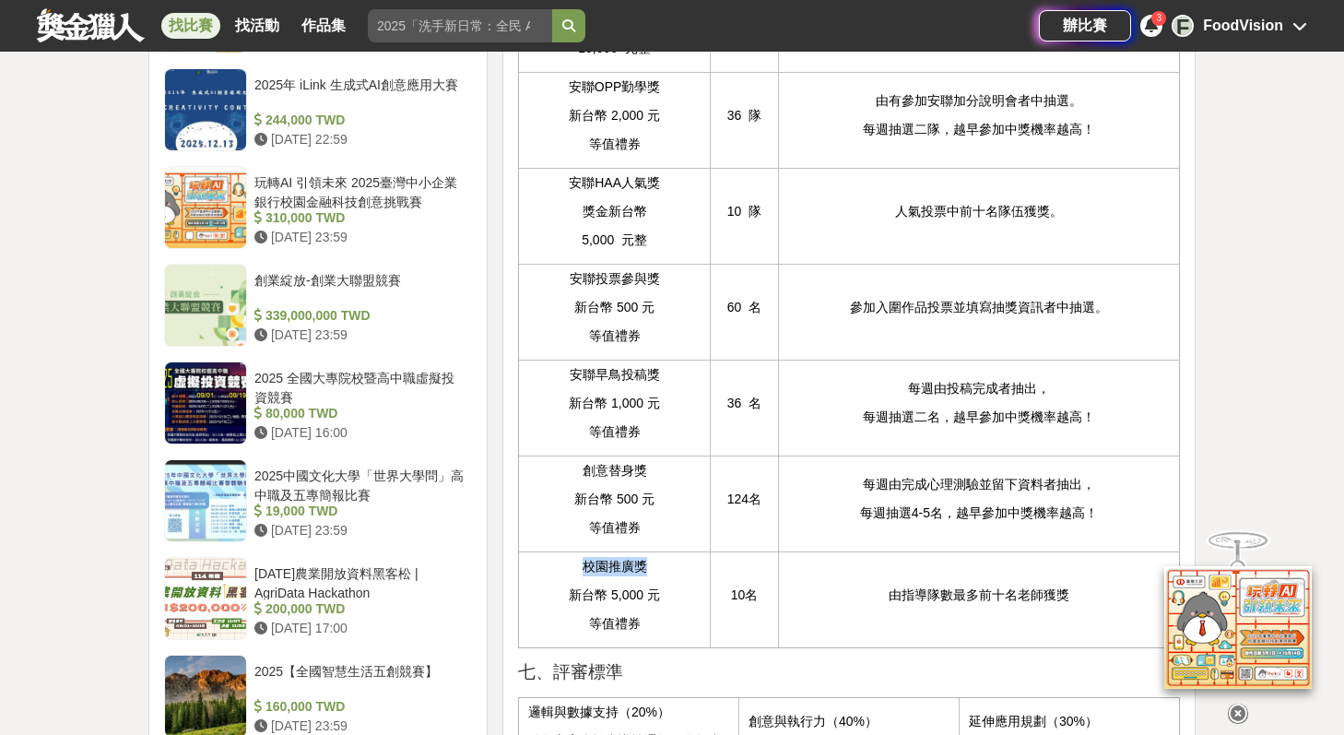
click at [671, 576] on p "校園推廣獎" at bounding box center [614, 566] width 172 height 19
drag, startPoint x: 571, startPoint y: 632, endPoint x: 646, endPoint y: 663, distance: 81.9
click at [646, 647] on td "校園推廣獎 新台幣 5,000 元 等值禮券" at bounding box center [614, 599] width 192 height 96
click at [906, 605] on p "由指導隊數最多前十名老師獲獎" at bounding box center [979, 595] width 382 height 19
drag, startPoint x: 730, startPoint y: 638, endPoint x: 766, endPoint y: 641, distance: 36.1
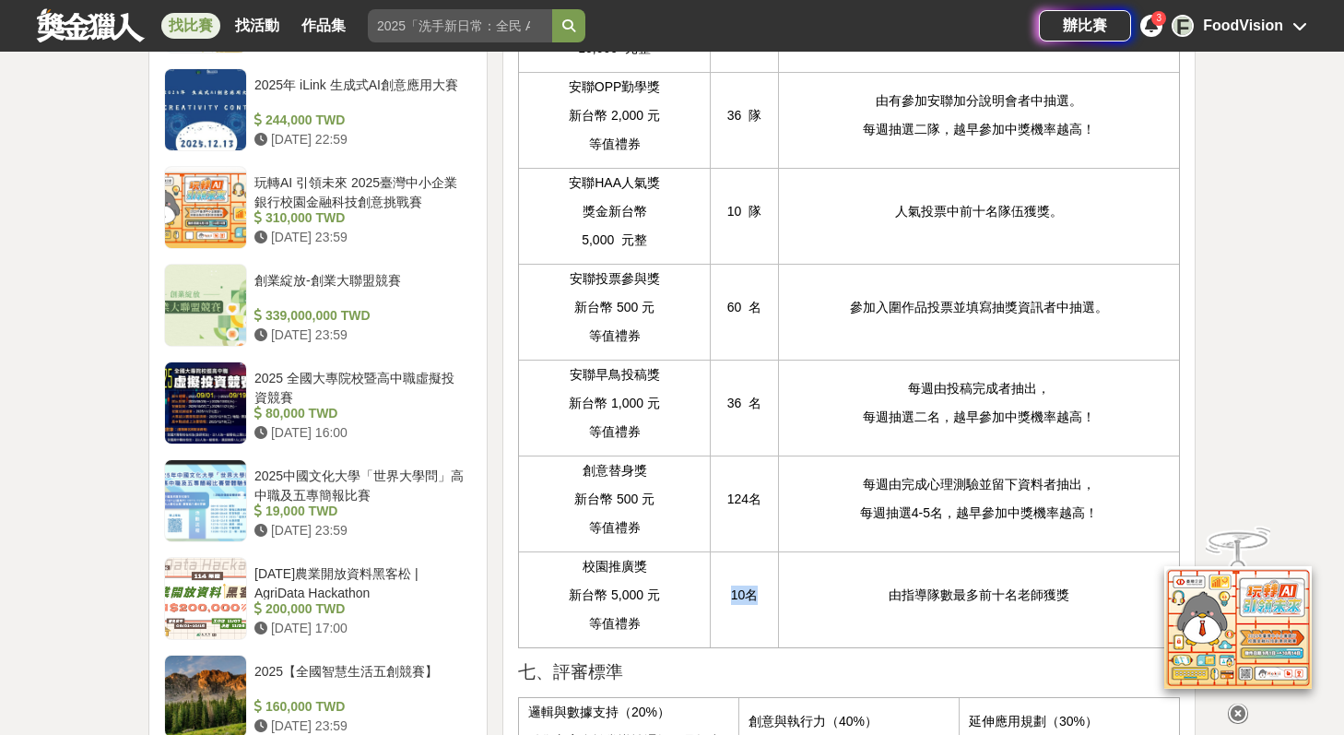
click at [766, 641] on td "10名" at bounding box center [745, 599] width 68 height 96
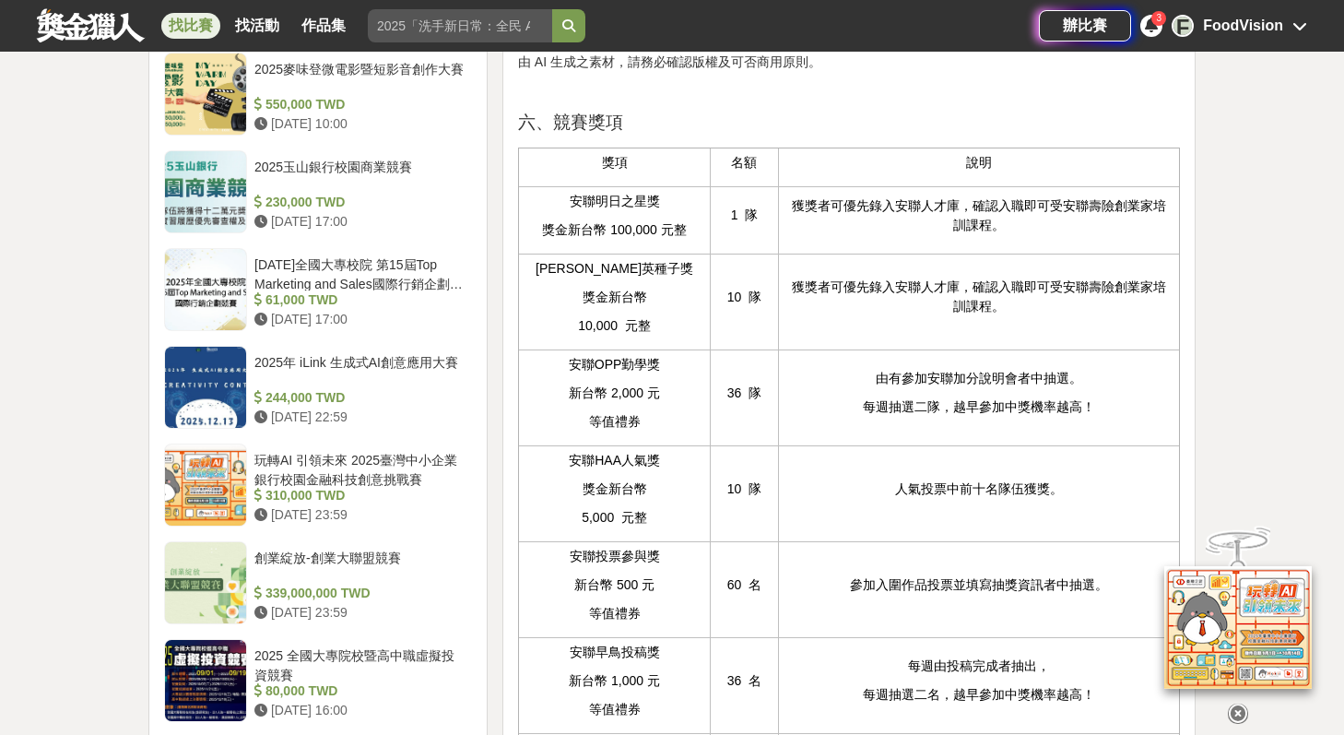
scroll to position [1758, 0]
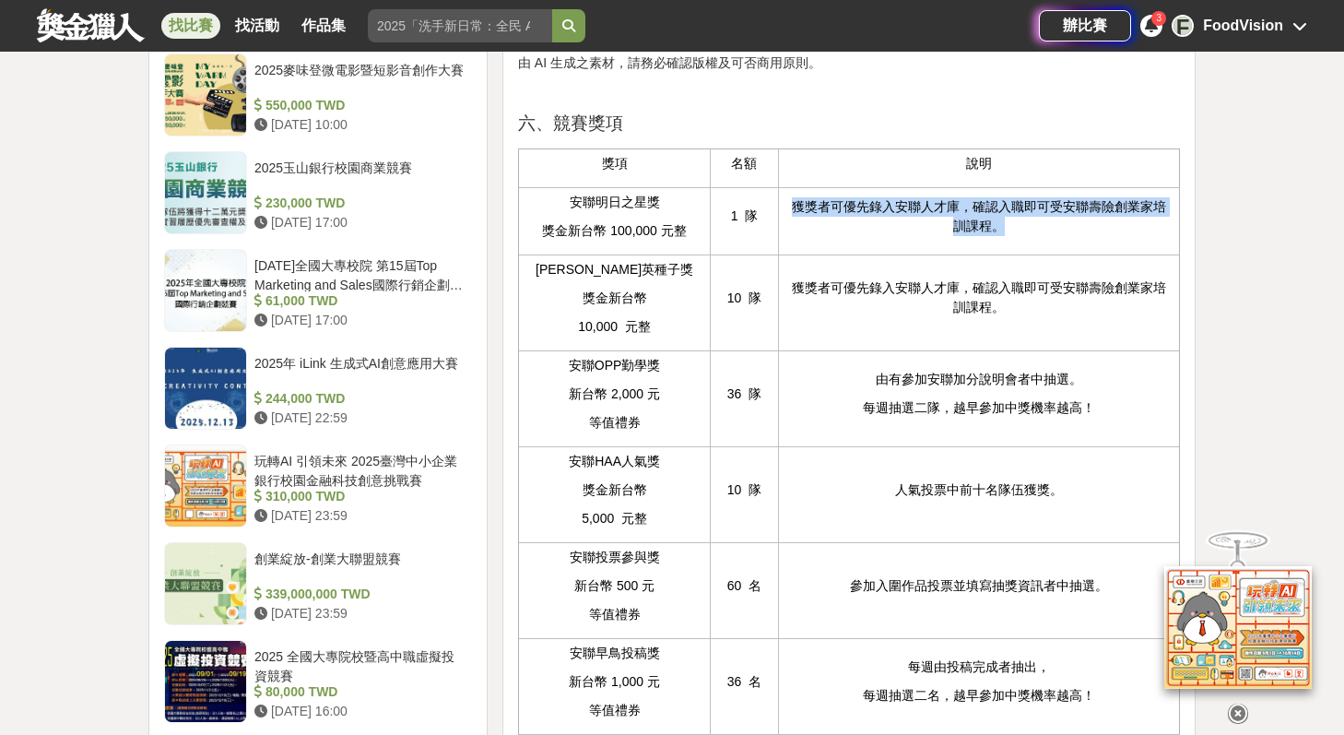
drag, startPoint x: 793, startPoint y: 242, endPoint x: 1004, endPoint y: 271, distance: 213.2
click at [1004, 236] on p "獲獎者可優先錄入安聯人才庫，確認入職即可受安聯壽險創業家培訓課程。" at bounding box center [979, 216] width 382 height 39
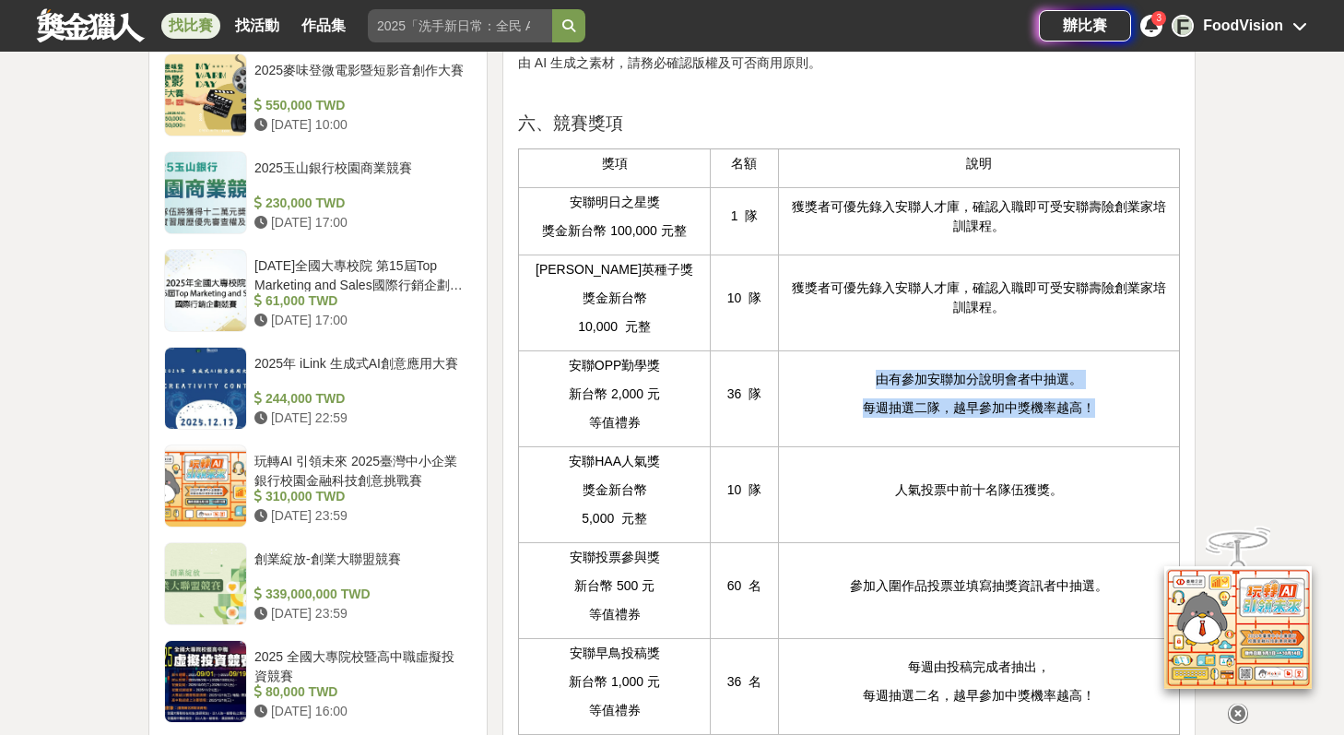
drag, startPoint x: 874, startPoint y: 411, endPoint x: 1117, endPoint y: 459, distance: 247.2
click at [1117, 446] on td "由有參加安聯加分說明會者中抽選。 每週抽選二隊，越早參加中獎機率越高！" at bounding box center [978, 398] width 401 height 96
click at [900, 500] on p "人氣投票中前十名隊伍獲獎。" at bounding box center [979, 489] width 382 height 19
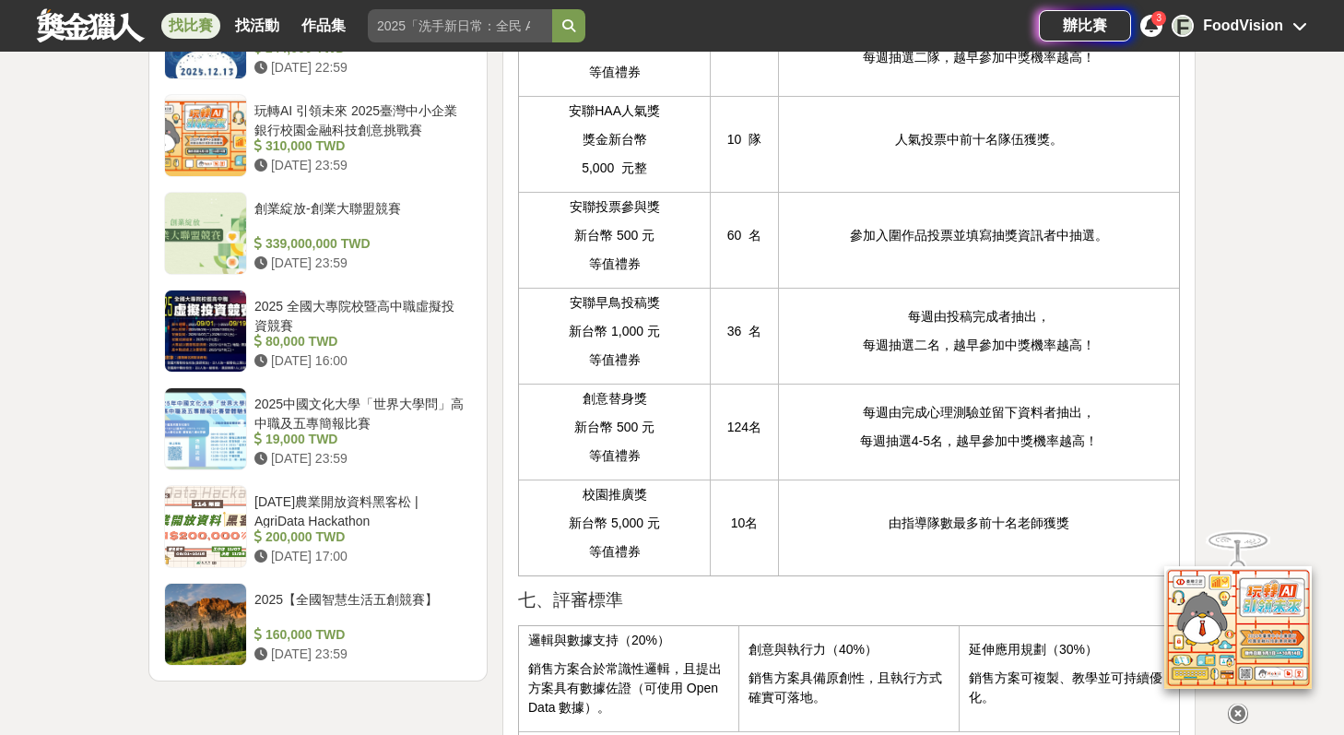
scroll to position [2189, 0]
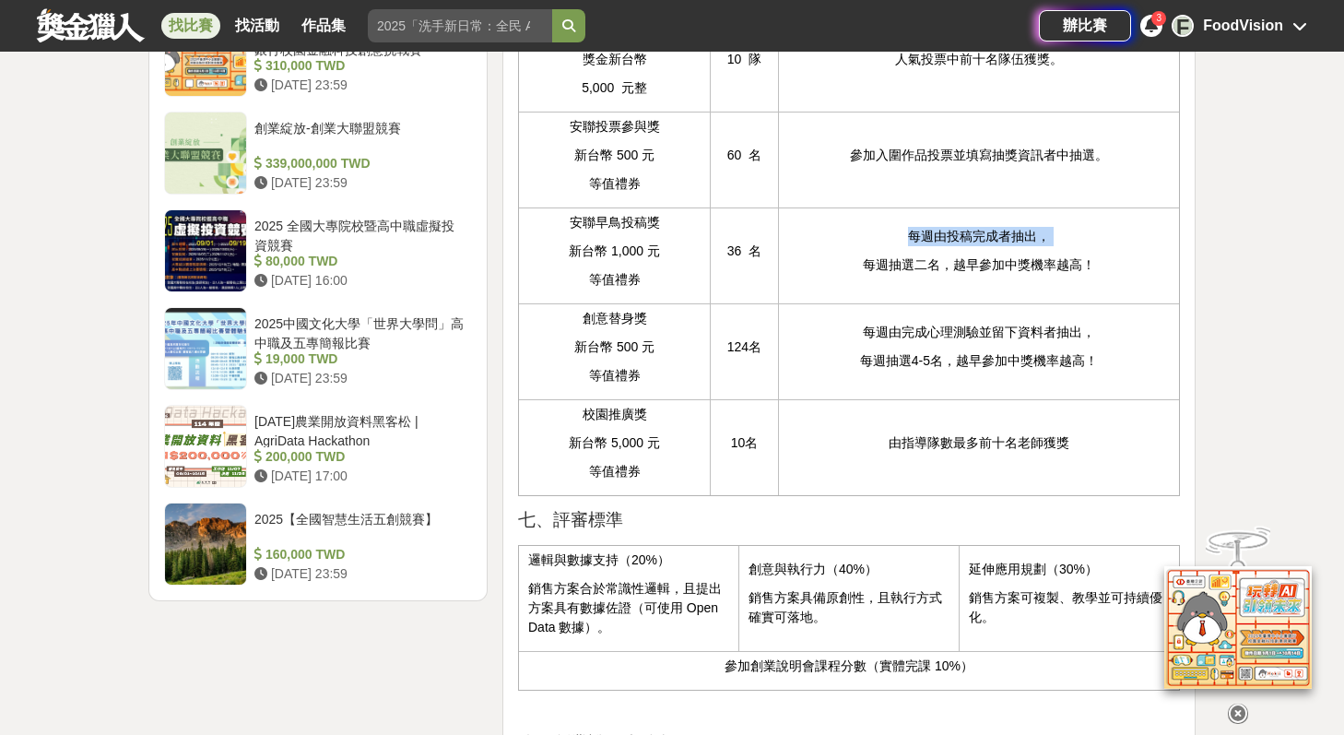
drag, startPoint x: 904, startPoint y: 279, endPoint x: 1050, endPoint y: 290, distance: 147.0
click at [1050, 290] on td "每週由投稿完成者抽出， 每週抽選二名，越早參加中獎機率越高！" at bounding box center [978, 255] width 401 height 96
click at [1037, 246] on p "每週由投稿完成者抽出，" at bounding box center [979, 236] width 382 height 19
drag, startPoint x: 994, startPoint y: 269, endPoint x: 905, endPoint y: 264, distance: 89.6
click at [905, 246] on p "每週由投稿完成者抽出，" at bounding box center [979, 236] width 382 height 19
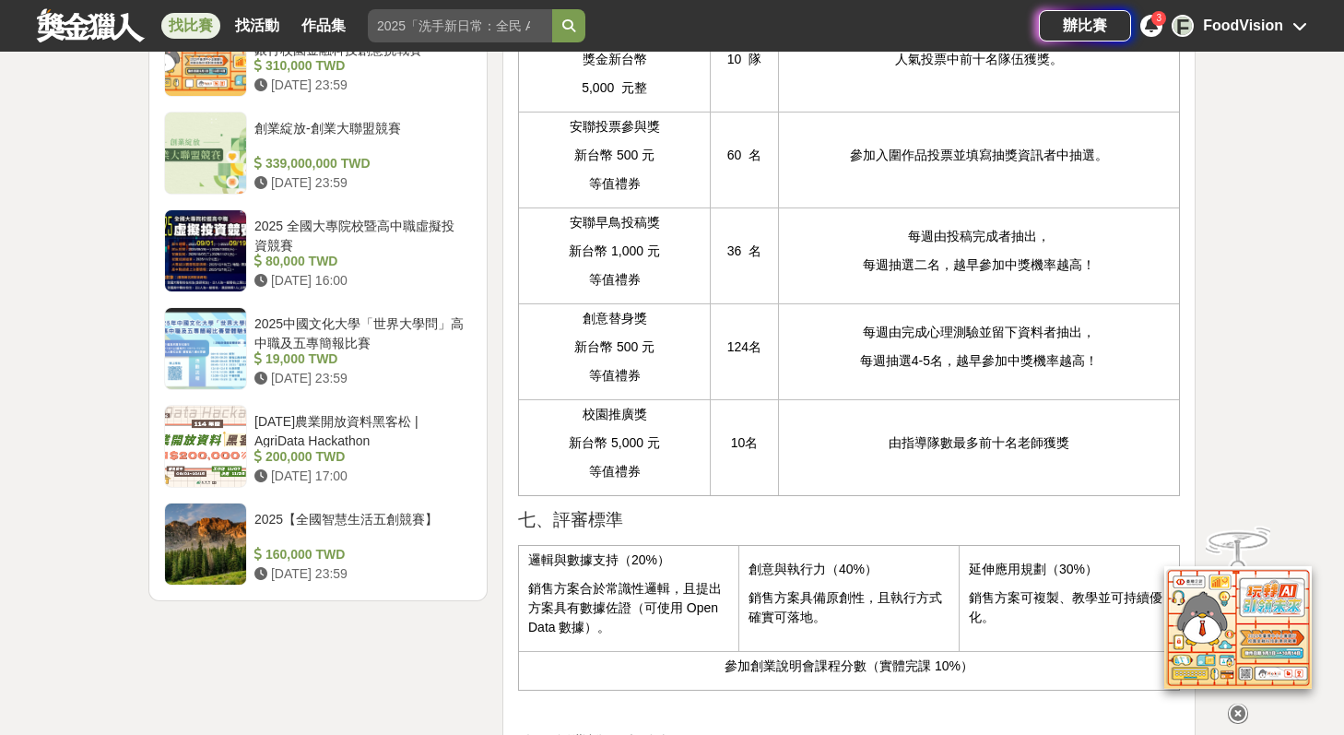
click at [862, 379] on td "每週由完成心理測驗並留下資料者抽出， 每週抽選4-5名，越早參加中獎機率越高！" at bounding box center [978, 351] width 401 height 96
drag, startPoint x: 868, startPoint y: 371, endPoint x: 1078, endPoint y: 373, distance: 210.3
click at [1078, 342] on p "每週由完成心理測驗並留下資料者抽出，" at bounding box center [979, 332] width 382 height 19
drag, startPoint x: 891, startPoint y: 481, endPoint x: 1059, endPoint y: 493, distance: 168.2
click at [1059, 493] on td "由指導隊數最多前十名老師獲獎" at bounding box center [978, 447] width 401 height 96
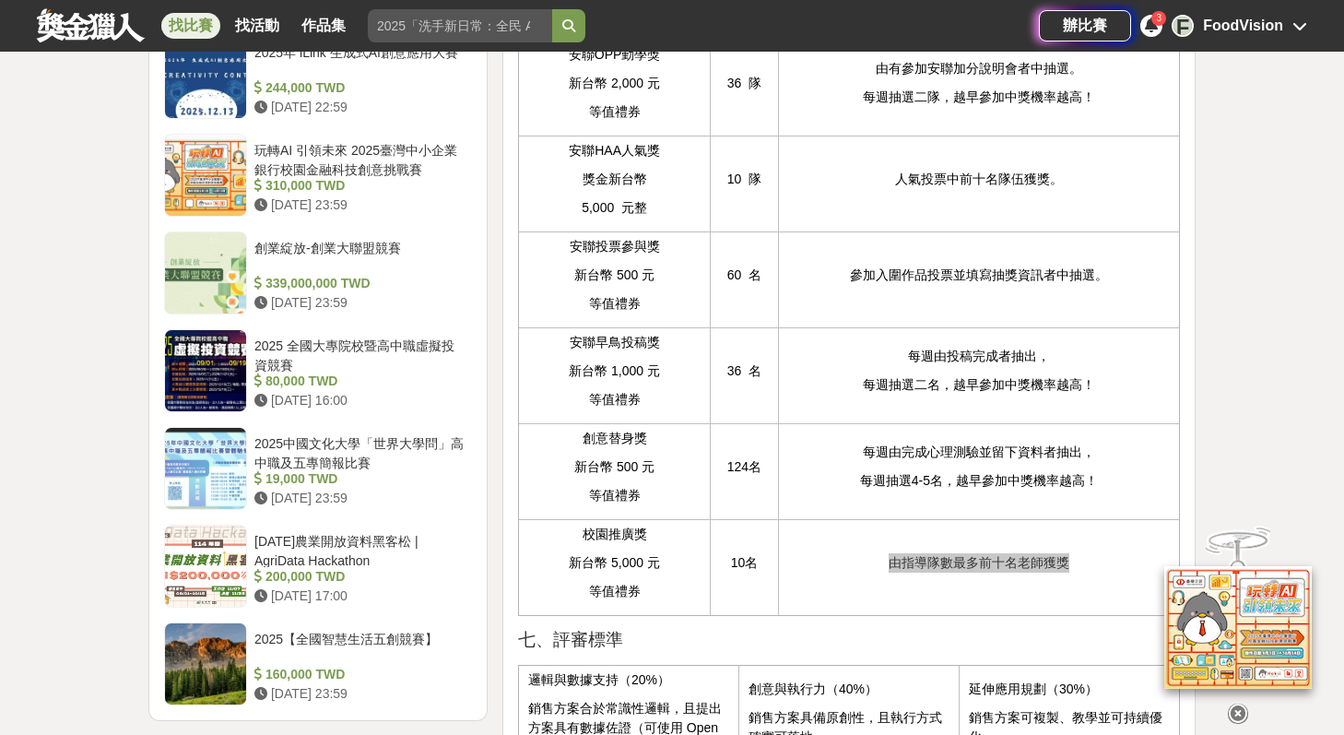
scroll to position [2059, 0]
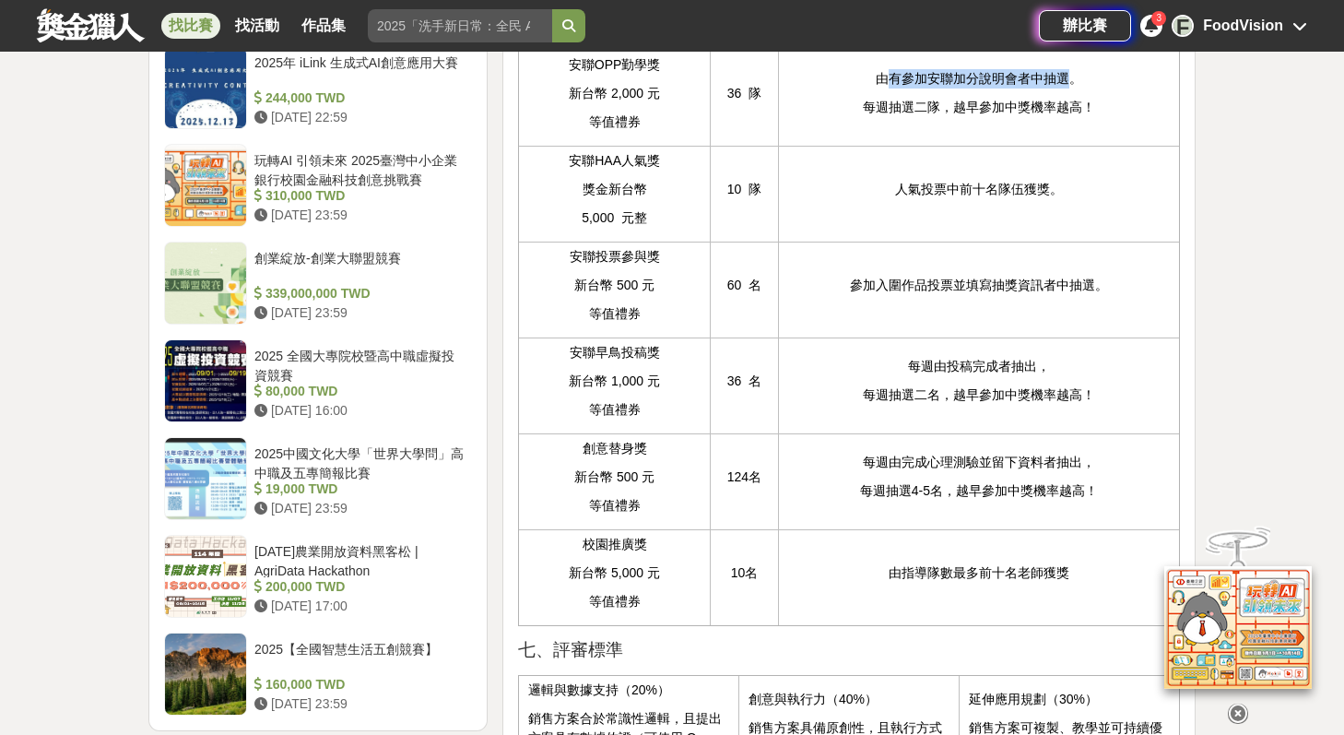
drag, startPoint x: 893, startPoint y: 116, endPoint x: 1063, endPoint y: 123, distance: 170.7
click at [1063, 89] on p "由有參加安聯加分說明會者中抽選。" at bounding box center [979, 78] width 382 height 19
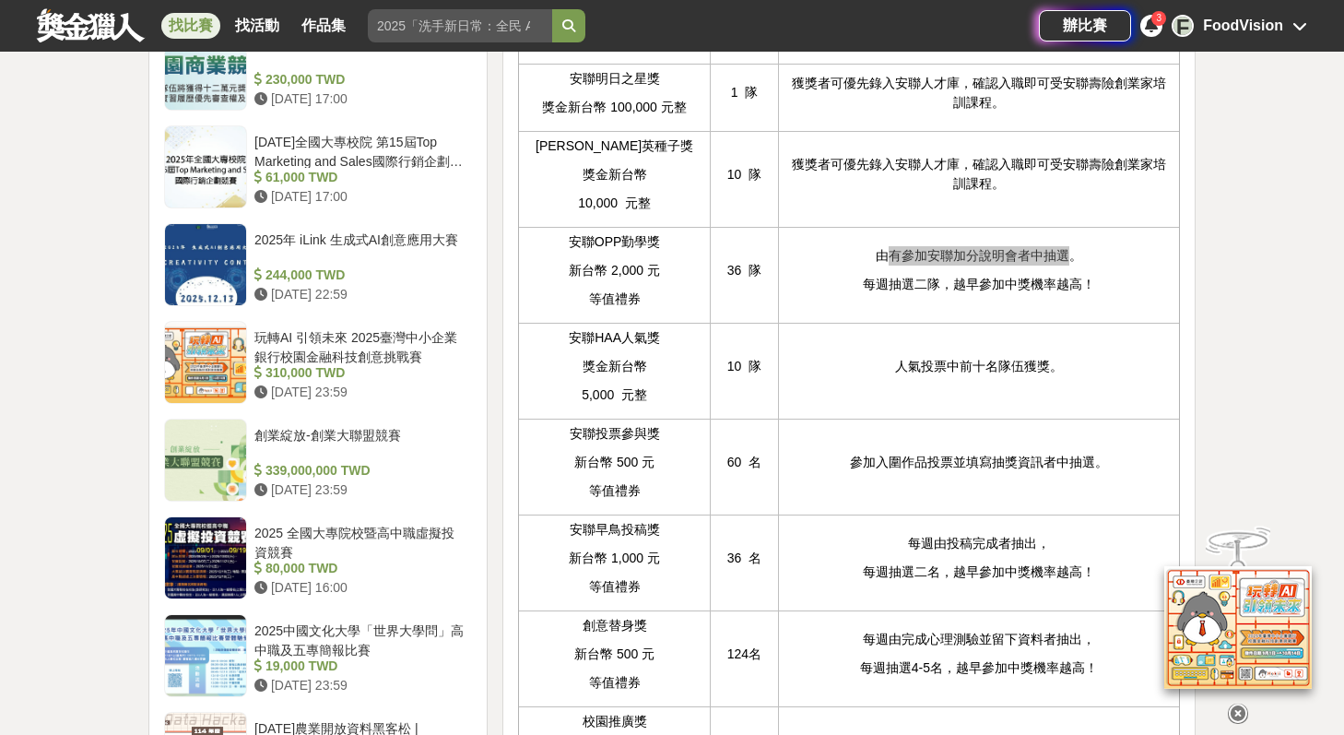
scroll to position [1911, 0]
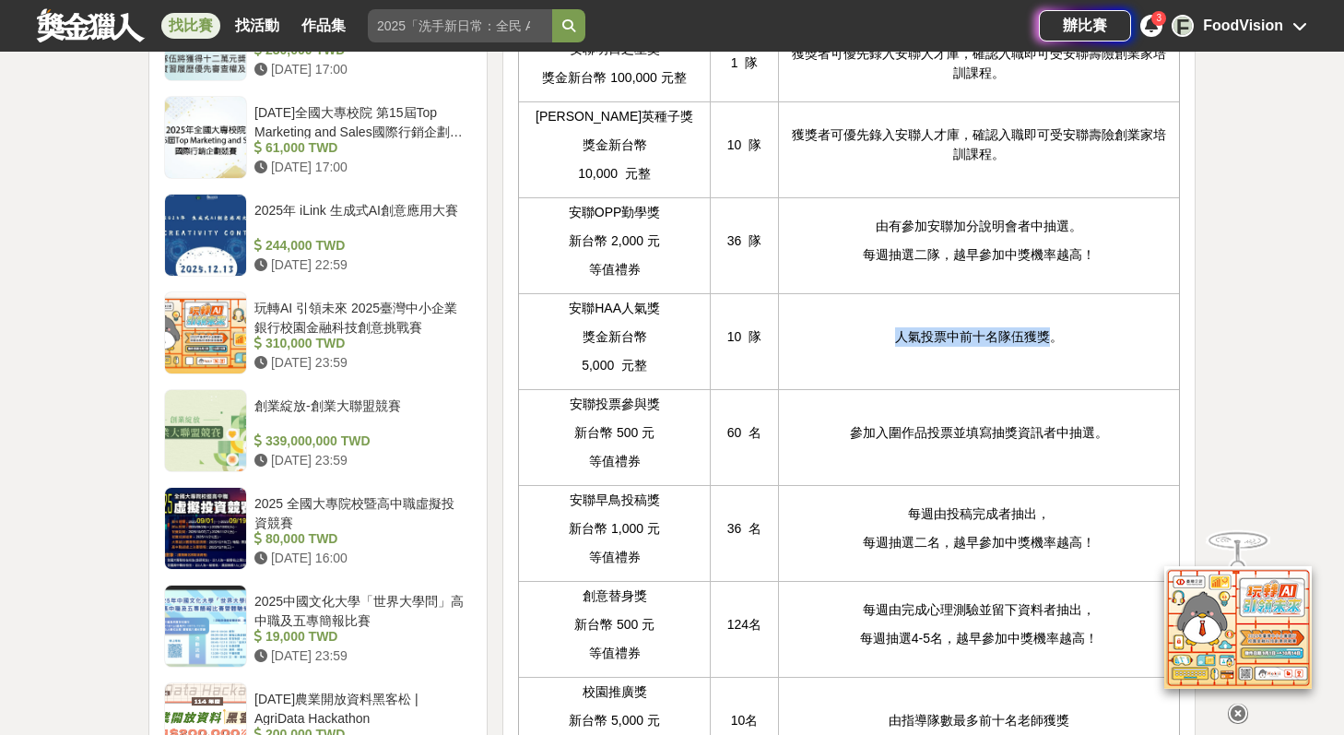
drag, startPoint x: 1048, startPoint y: 378, endPoint x: 892, endPoint y: 379, distance: 156.8
click at [892, 347] on p "人氣投票中前十名隊伍獲獎。" at bounding box center [979, 336] width 382 height 19
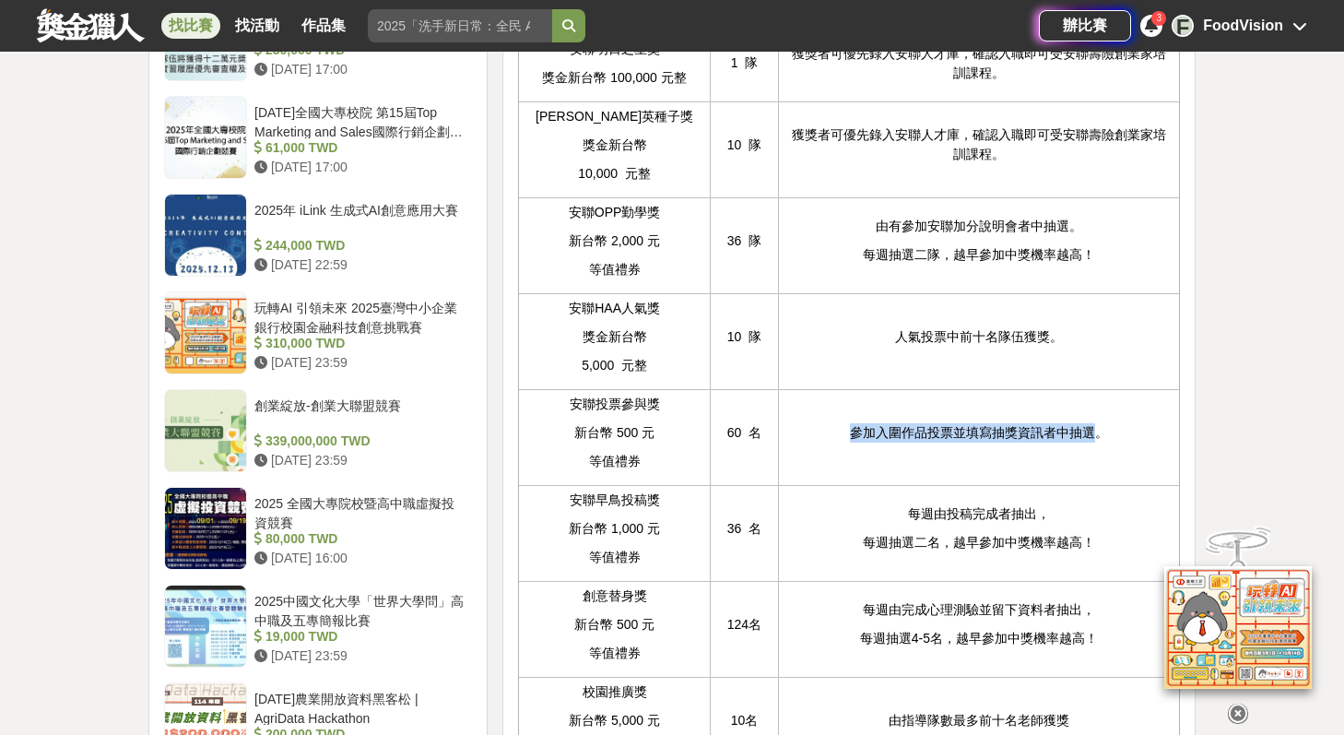
drag, startPoint x: 848, startPoint y: 464, endPoint x: 1091, endPoint y: 470, distance: 242.6
click at [1091, 443] on p "參加入圍作品投票並填寫抽獎資訊者中抽選。" at bounding box center [979, 432] width 382 height 19
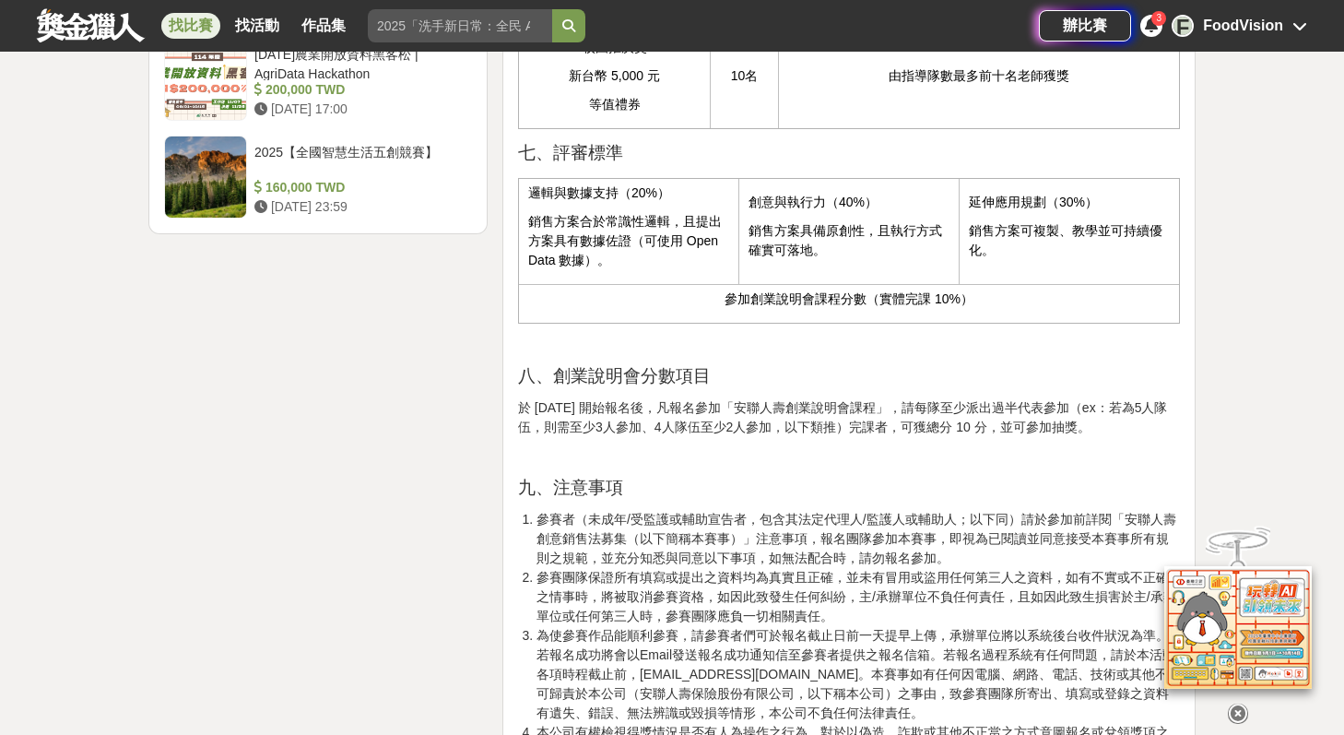
scroll to position [2576, 0]
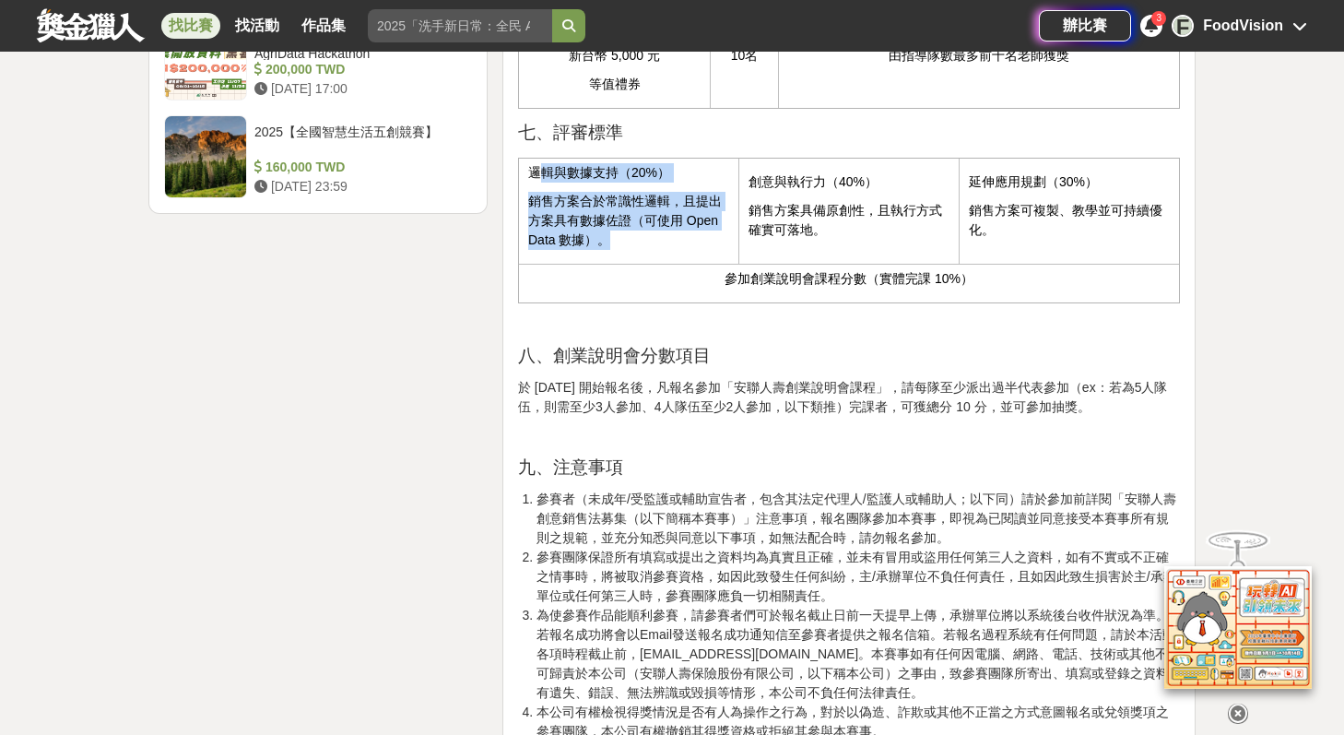
drag, startPoint x: 546, startPoint y: 219, endPoint x: 600, endPoint y: 277, distance: 78.9
click at [600, 264] on td "邏輯與數據支持（20%） 銷售方案合於常識性邏輯，且提出方案具有數據佐證（可使用 Open Data 數據）。" at bounding box center [628, 211] width 220 height 106
click at [600, 250] on p "銷售方案合於常識性邏輯，且提出方案具有數據佐證（可使用 Open Data 數據）。" at bounding box center [628, 221] width 201 height 58
drag, startPoint x: 612, startPoint y: 282, endPoint x: 521, endPoint y: 209, distance: 116.8
click at [521, 209] on td "邏輯與數據支持（20%） 銷售方案合於常識性邏輯，且提出方案具有數據佐證（可使用 Open Data 數據）。" at bounding box center [628, 211] width 220 height 106
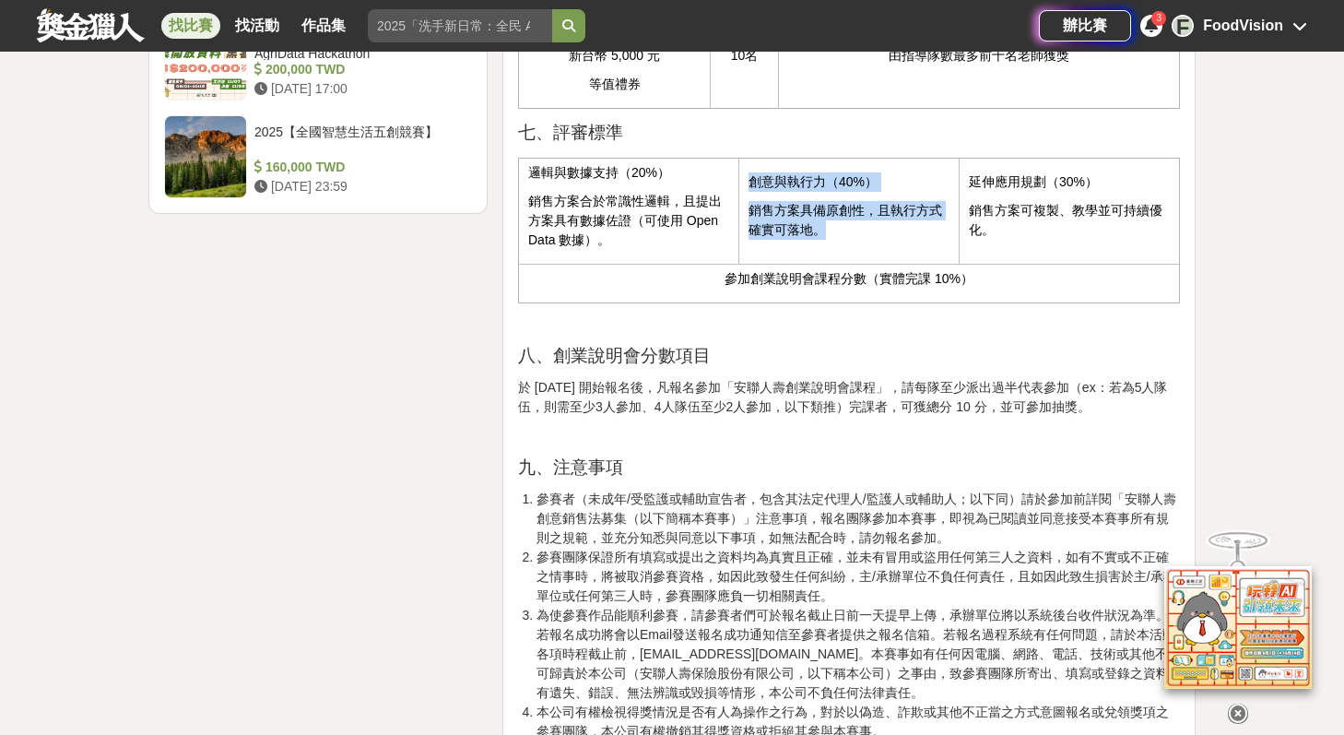
drag, startPoint x: 751, startPoint y: 223, endPoint x: 850, endPoint y: 285, distance: 117.2
click at [850, 264] on td "創意與執行力（40%） 銷售方案具備原創性，且執行方式確實可落地。" at bounding box center [849, 211] width 220 height 106
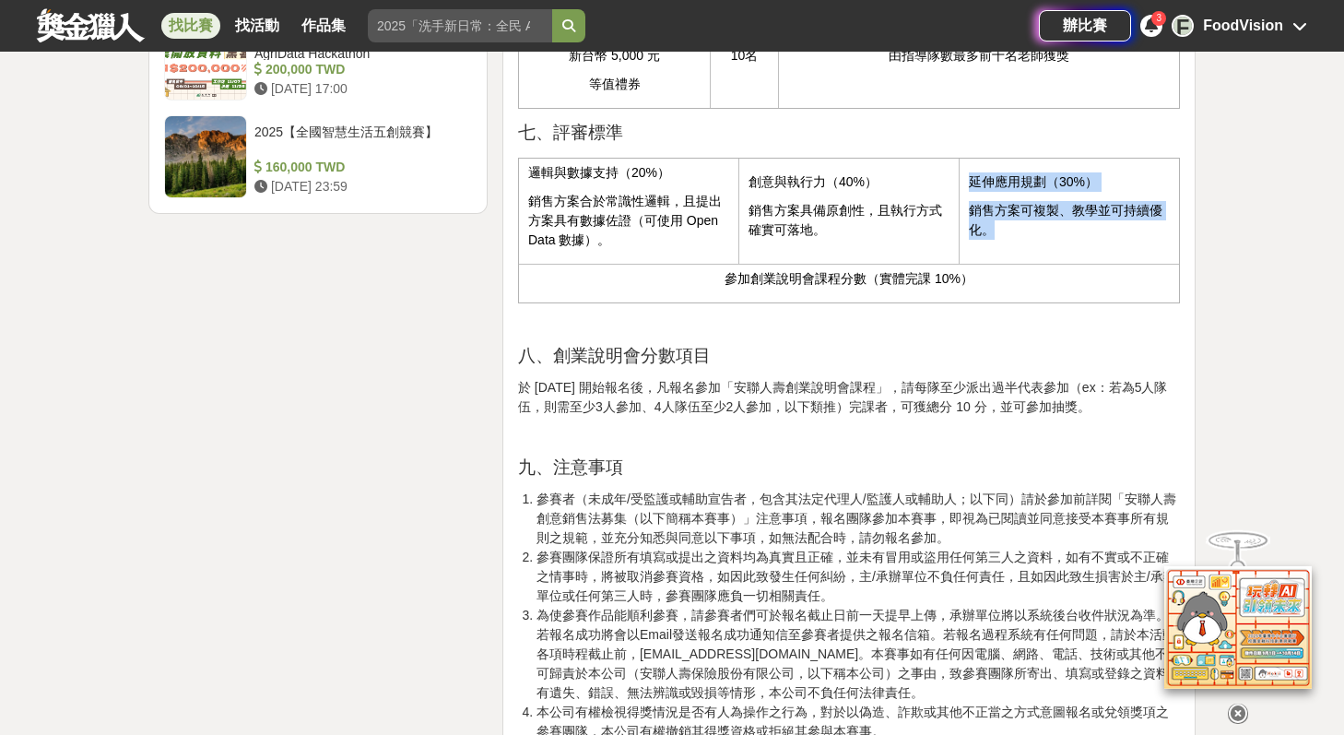
drag, startPoint x: 969, startPoint y: 223, endPoint x: 1015, endPoint y: 278, distance: 72.0
click at [1012, 264] on td "延伸應用規劃（30%） 銷售方案可複製、教學並可持續優化。" at bounding box center [1069, 211] width 220 height 106
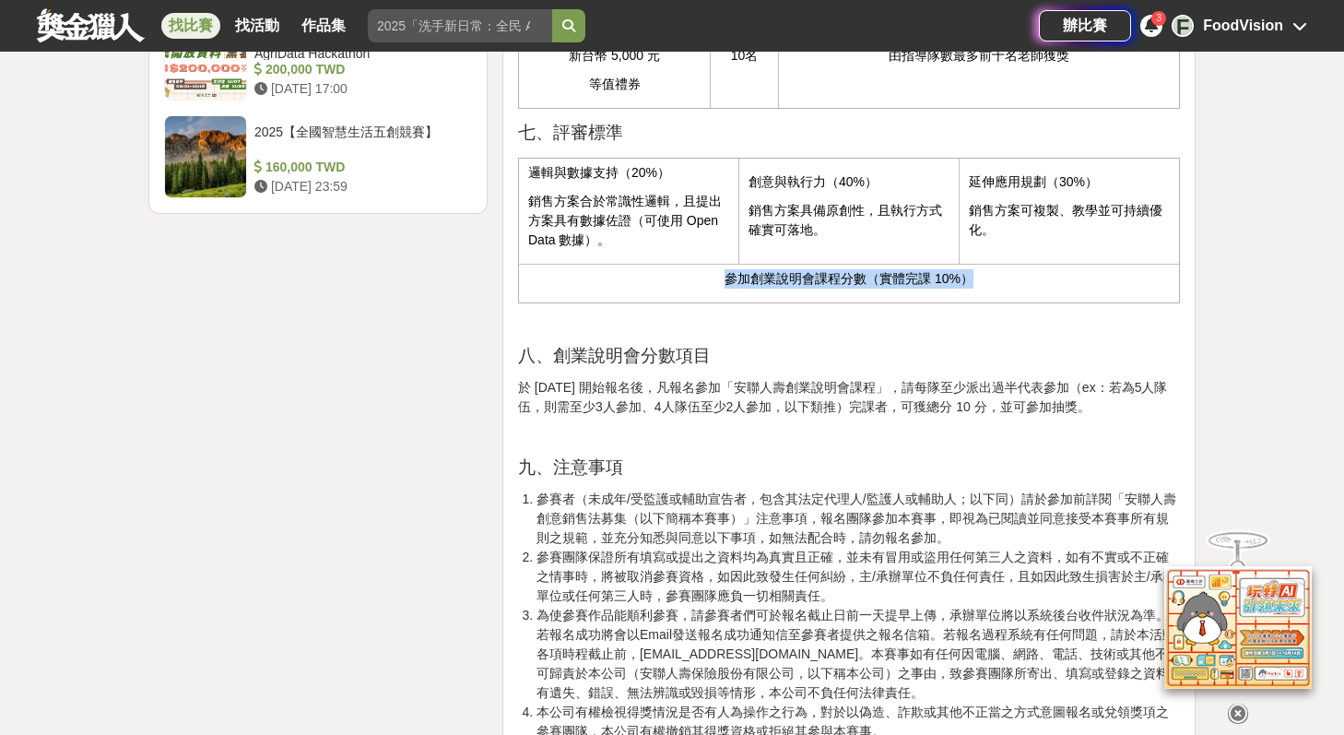
drag, startPoint x: 723, startPoint y: 321, endPoint x: 979, endPoint y: 332, distance: 256.6
click at [979, 302] on td "參加創業說明會課程分數（實體完課 10%）" at bounding box center [848, 283] width 661 height 39
drag, startPoint x: 746, startPoint y: 221, endPoint x: 822, endPoint y: 227, distance: 75.8
click at [822, 227] on td "創意與執行力（40%） 銷售方案具備原創性，且執行方式確實可落地。" at bounding box center [849, 211] width 220 height 106
drag, startPoint x: 519, startPoint y: 427, endPoint x: 550, endPoint y: 427, distance: 30.4
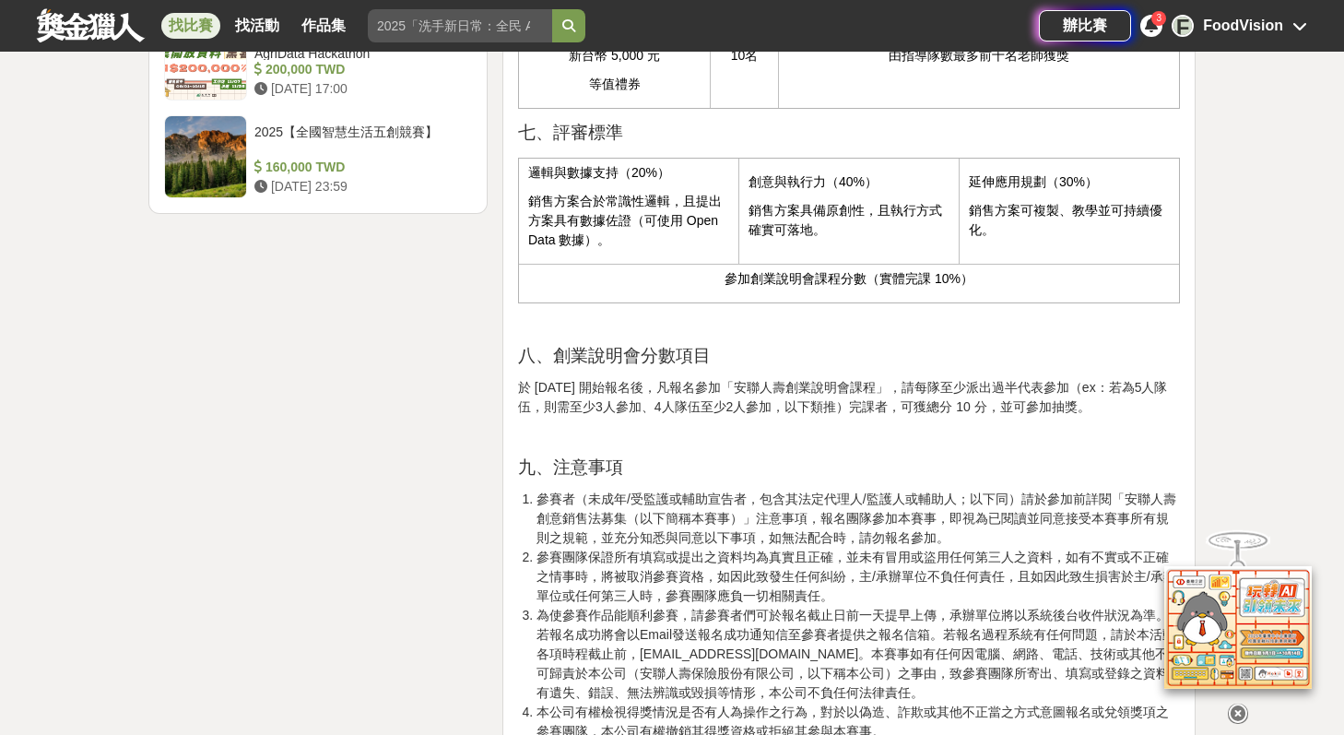
click at [522, 417] on p "於 [DATE] 開始報名後，凡報名參加「安聯人壽創業說明會課程」，請每隊至少派出過半代表參加（ex：若為5人隊伍，則需至少3人參加、4人隊伍至少2人參加，以…" at bounding box center [849, 397] width 662 height 39
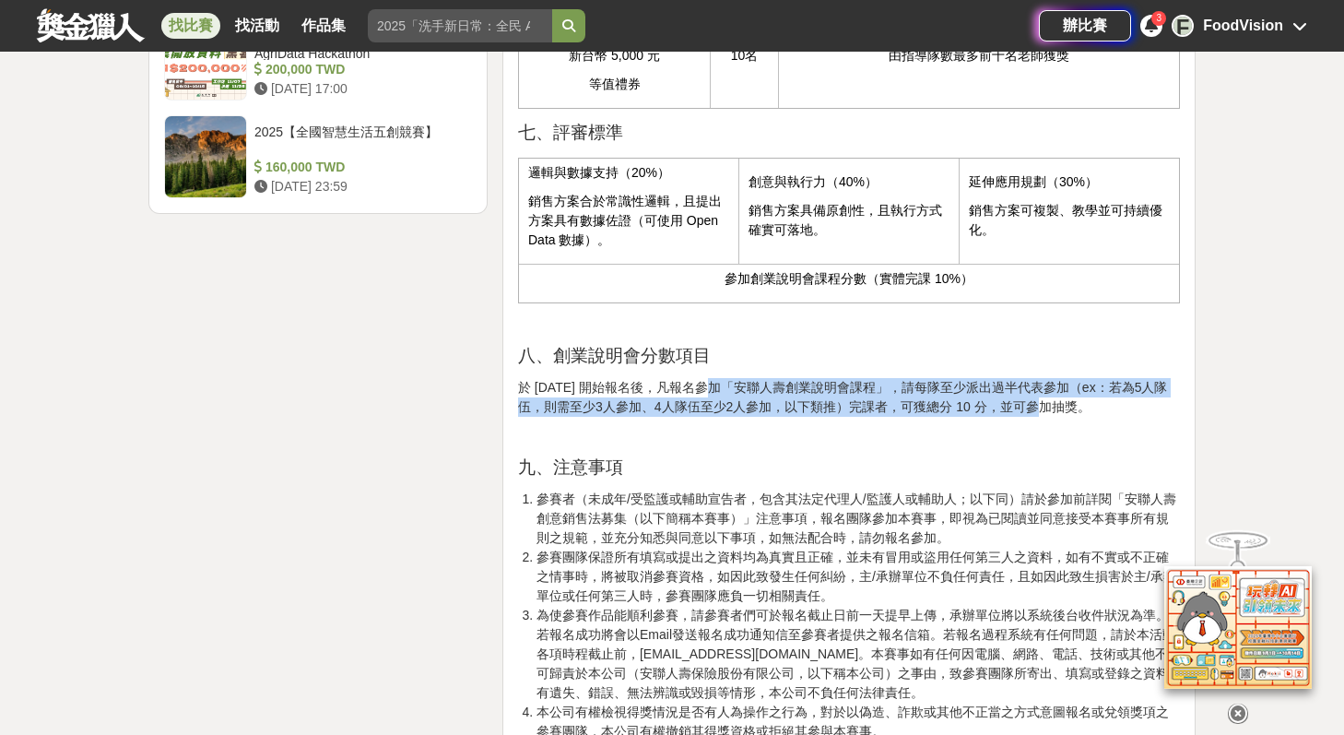
drag, startPoint x: 701, startPoint y: 427, endPoint x: 1021, endPoint y: 451, distance: 320.9
click at [1021, 417] on p "於 [DATE] 開始報名後，凡報名參加「安聯人壽創業說明會課程」，請每隊至少派出過半代表參加（ex：若為5人隊伍，則需至少3人參加、4人隊伍至少2人參加，以…" at bounding box center [849, 397] width 662 height 39
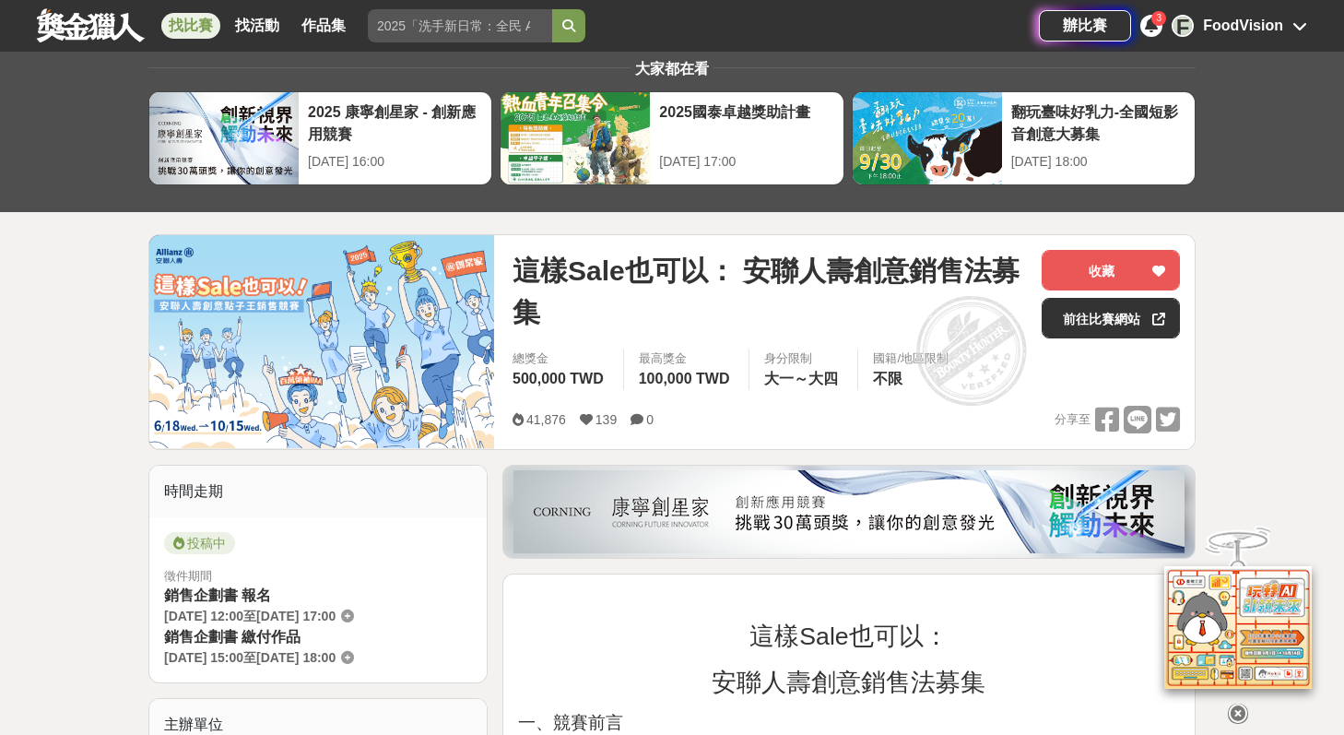
scroll to position [43, 0]
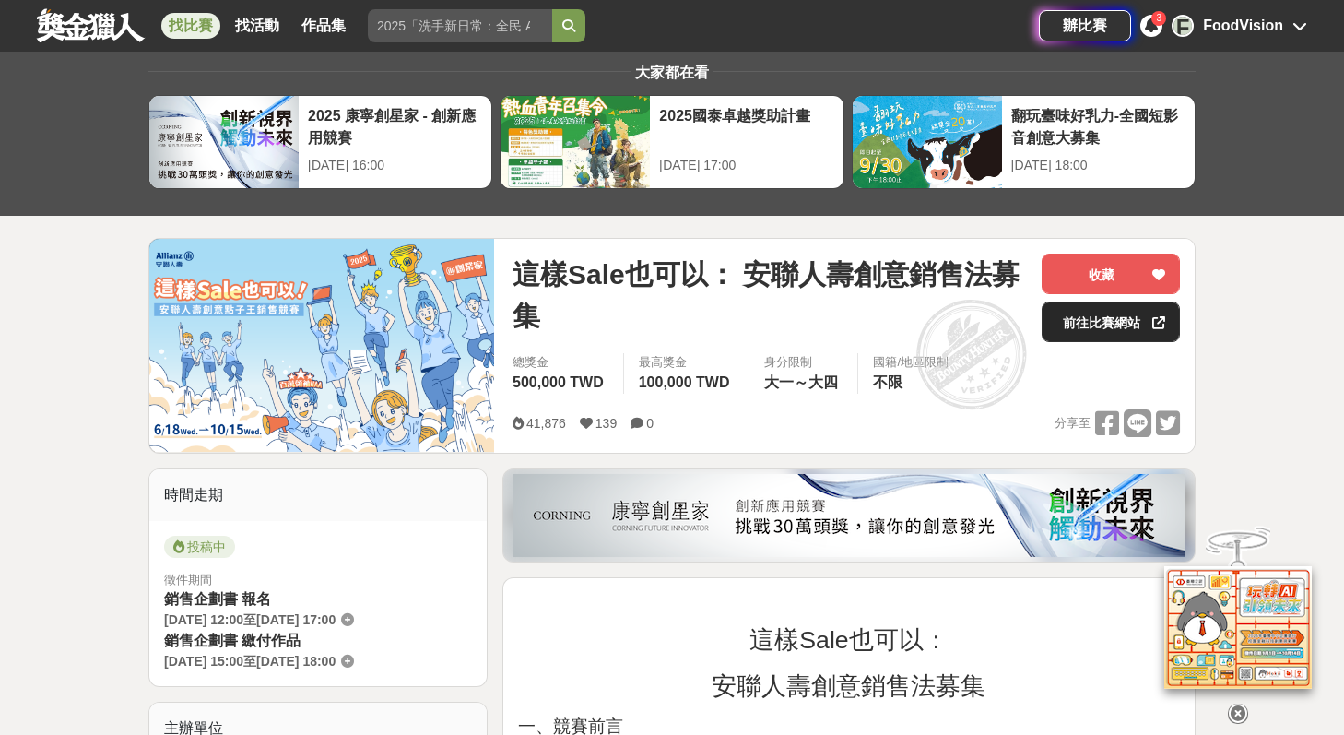
click at [1094, 325] on link "前往比賽網站" at bounding box center [1111, 322] width 138 height 41
click at [1241, 704] on icon at bounding box center [1238, 714] width 20 height 20
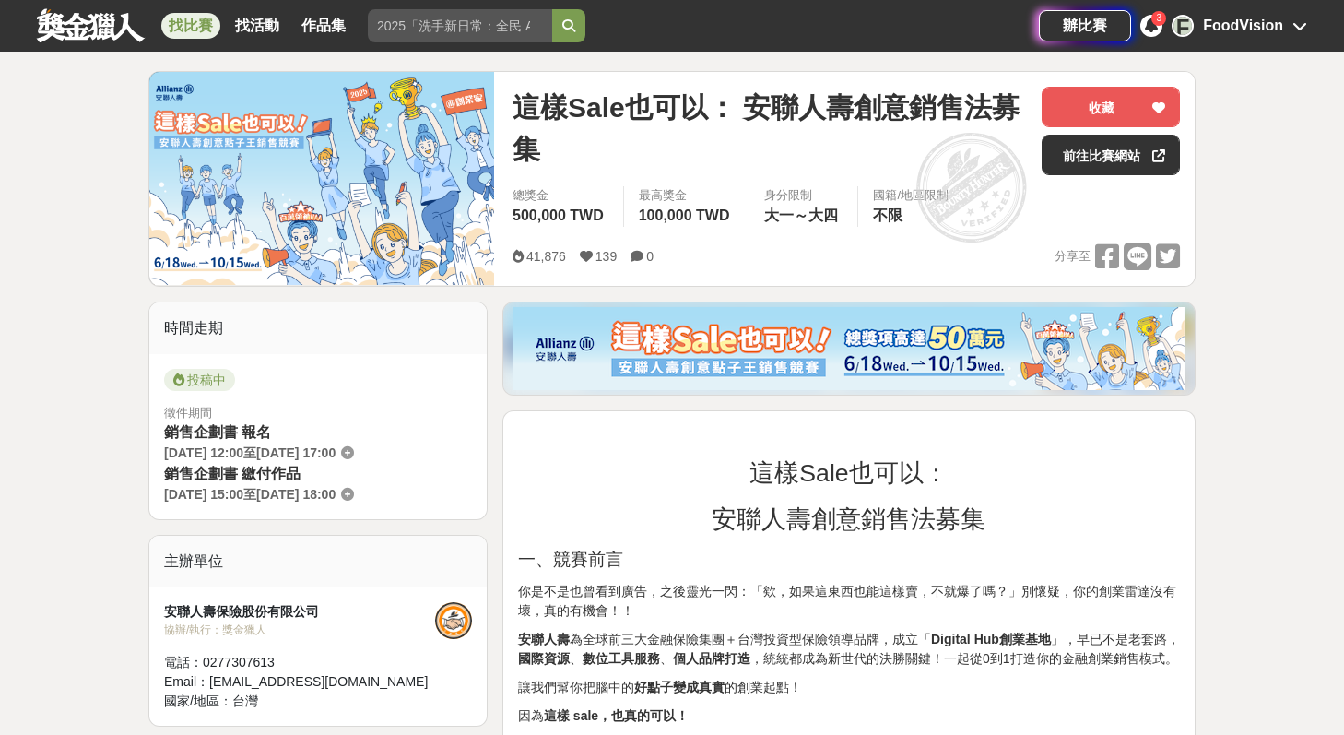
scroll to position [210, 0]
click at [1107, 160] on link "前往比賽網站" at bounding box center [1111, 155] width 138 height 41
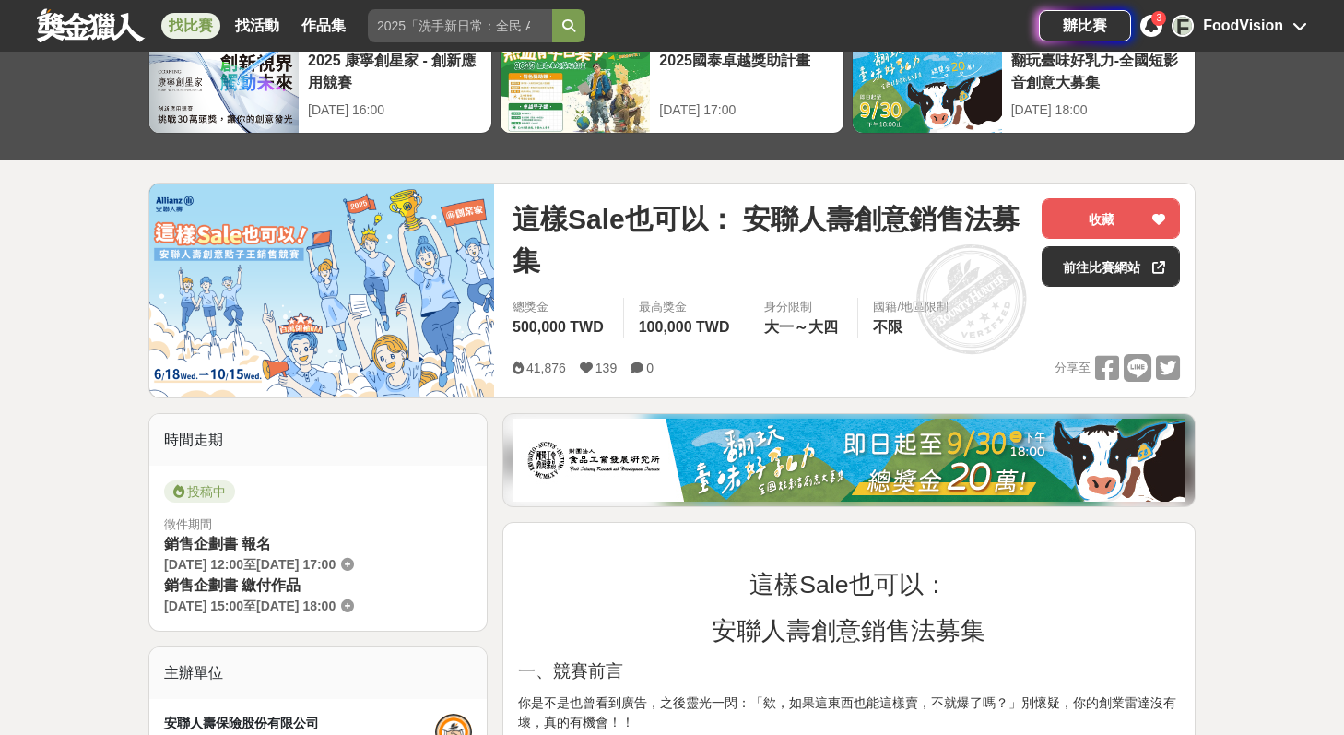
scroll to position [68, 0]
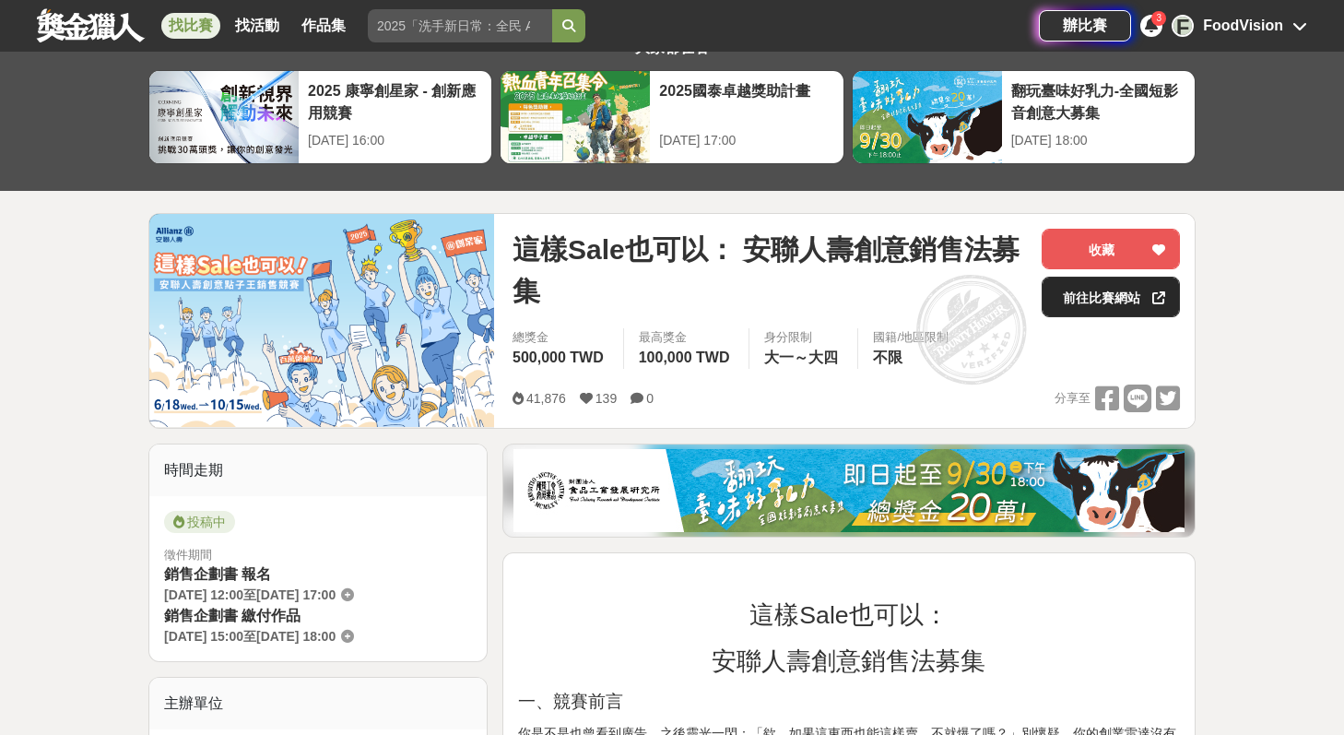
click at [1098, 298] on link "前往比賽網站" at bounding box center [1111, 297] width 138 height 41
